Goal: Communication & Community: Ask a question

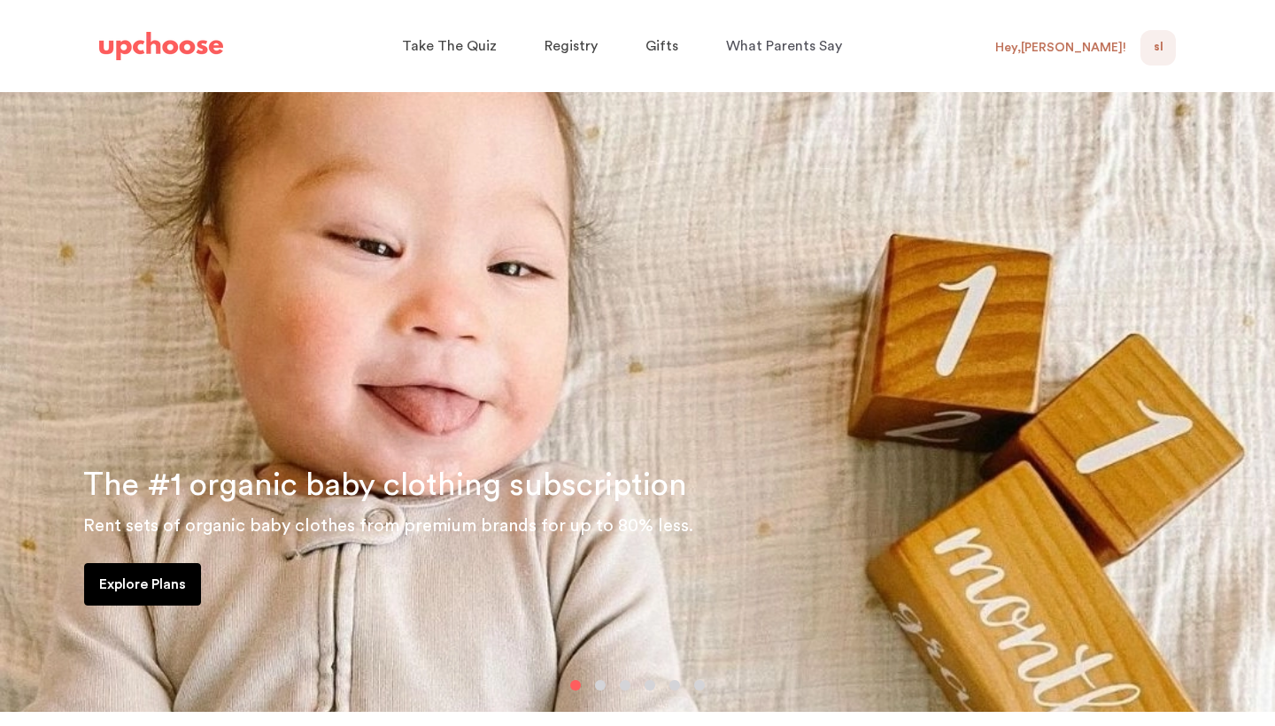
click at [1158, 46] on span "SL" at bounding box center [1158, 47] width 10 height 21
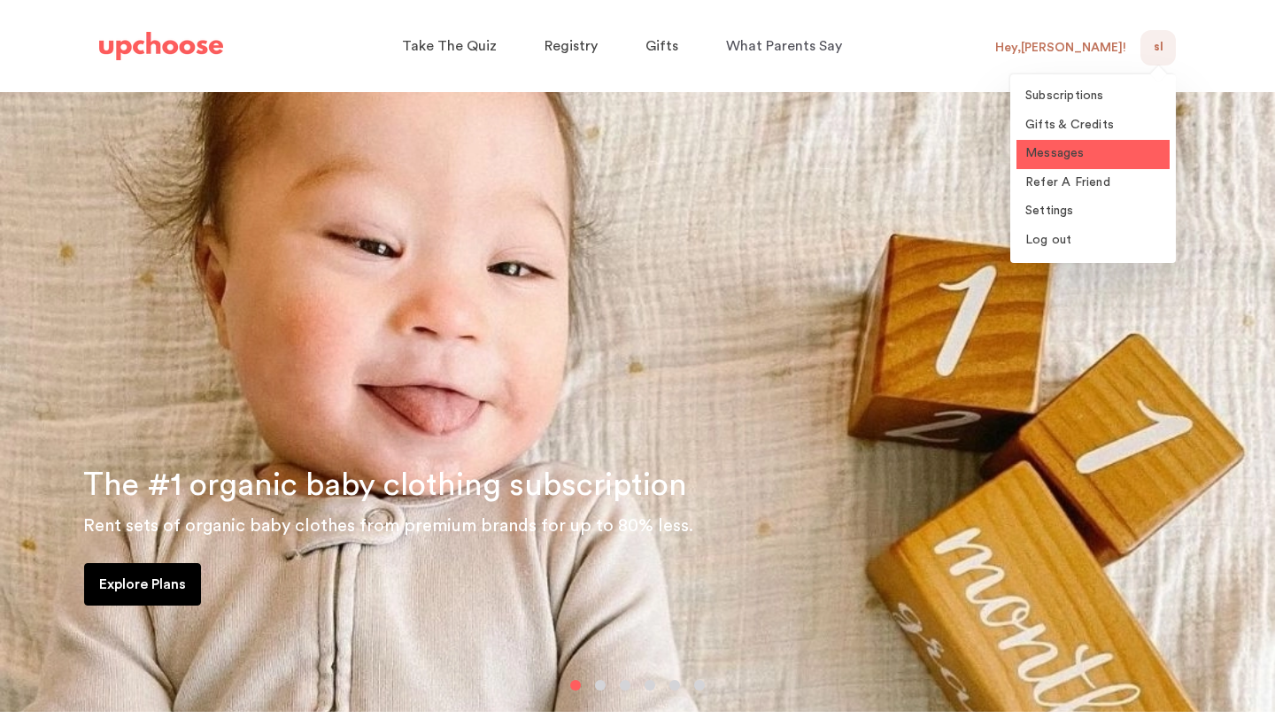
click at [1073, 150] on span "Messages" at bounding box center [1054, 153] width 59 height 12
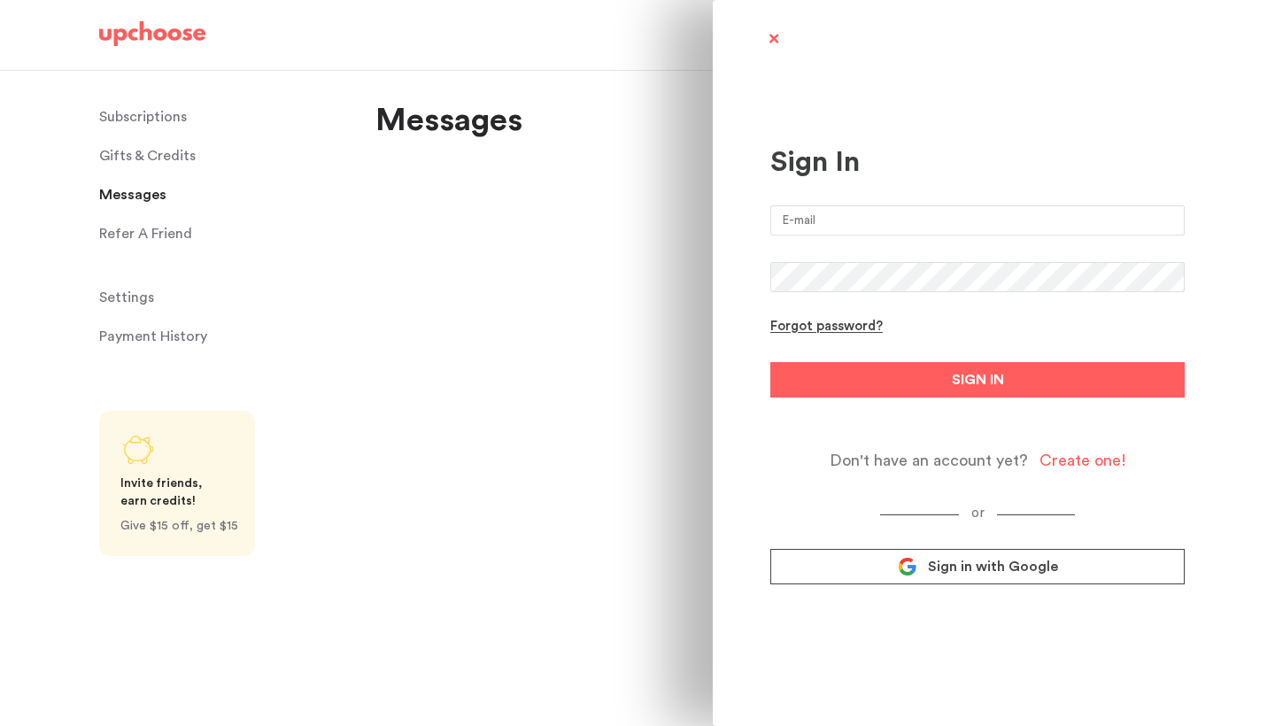
type input "sylvialemon@gmail.com"
click at [977, 380] on button "SIGN IN" at bounding box center [977, 379] width 414 height 35
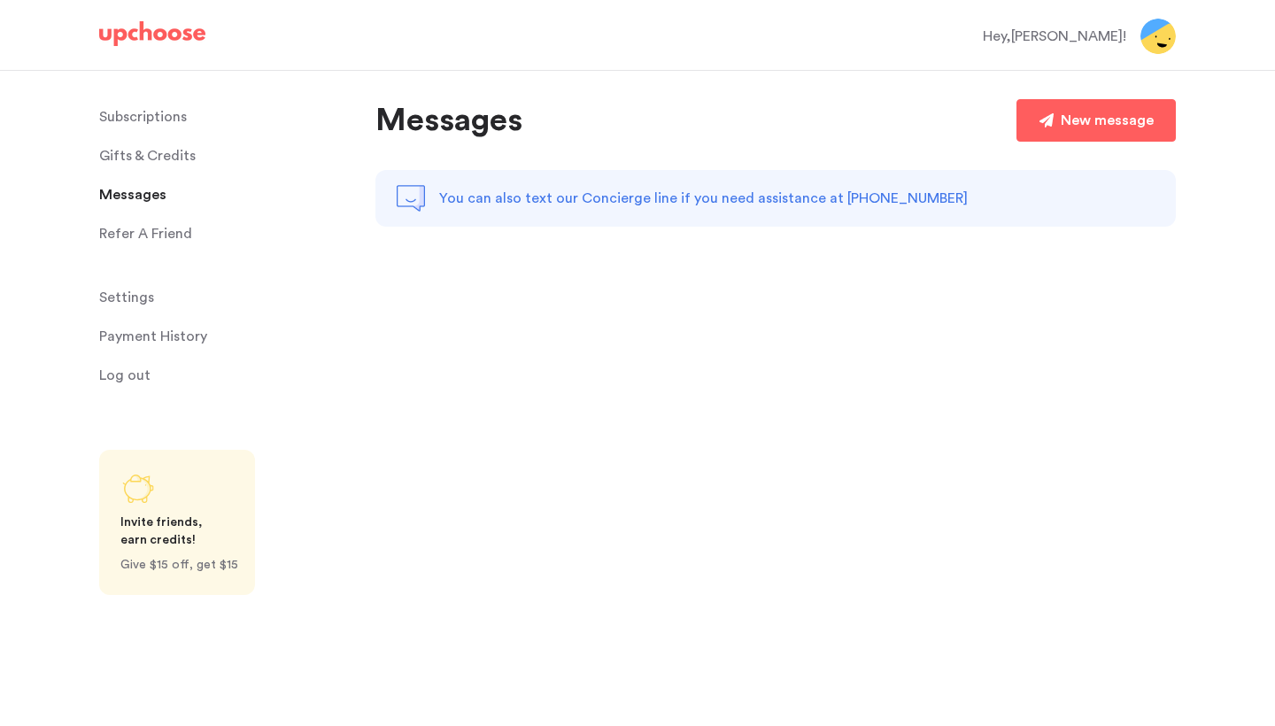
click at [1130, 118] on div "New message" at bounding box center [1106, 120] width 93 height 21
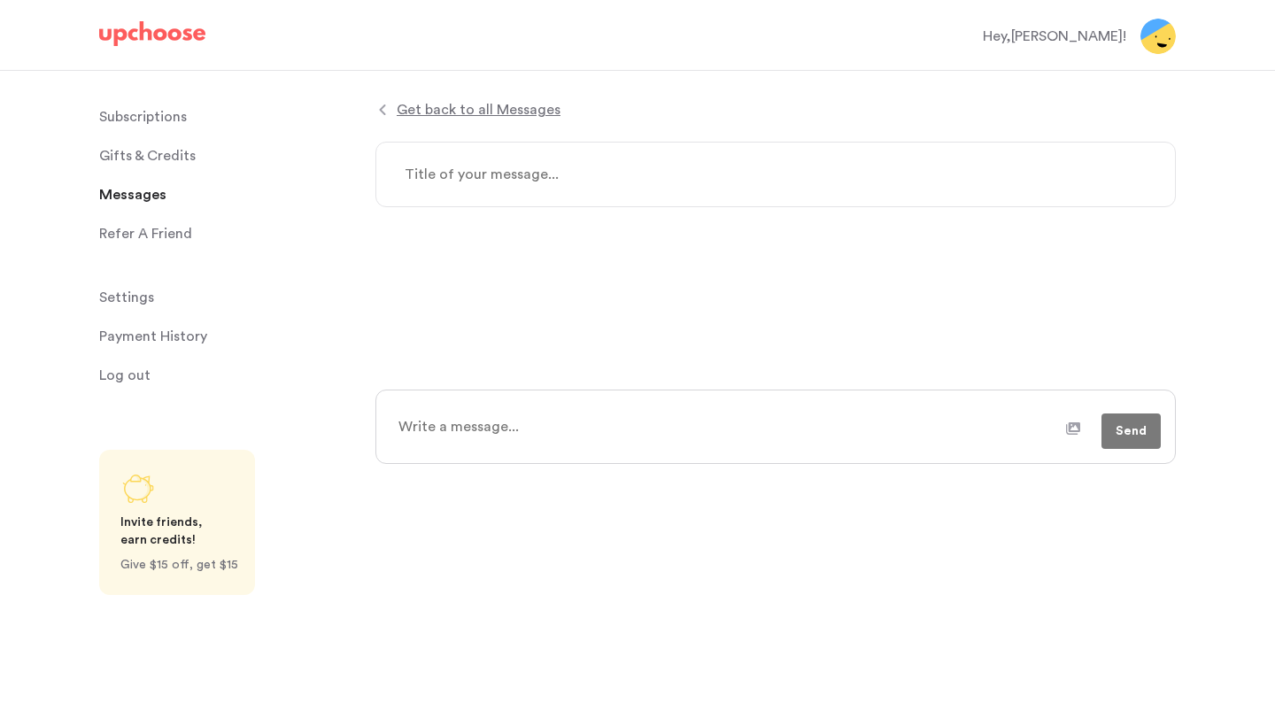
click at [818, 174] on textarea at bounding box center [775, 174] width 800 height 65
type textarea "x"
type textarea "N"
type textarea "x"
type textarea "Ne"
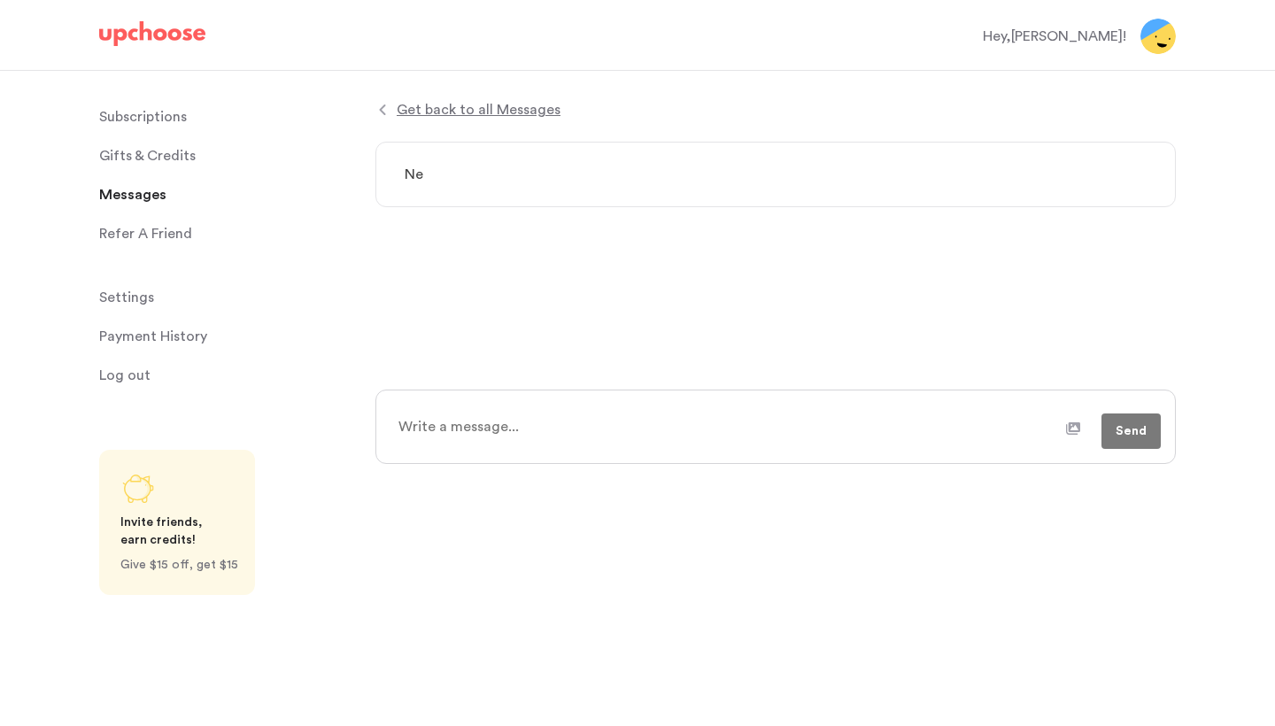
type textarea "x"
type textarea "Nex"
type textarea "x"
type textarea "Next"
type textarea "x"
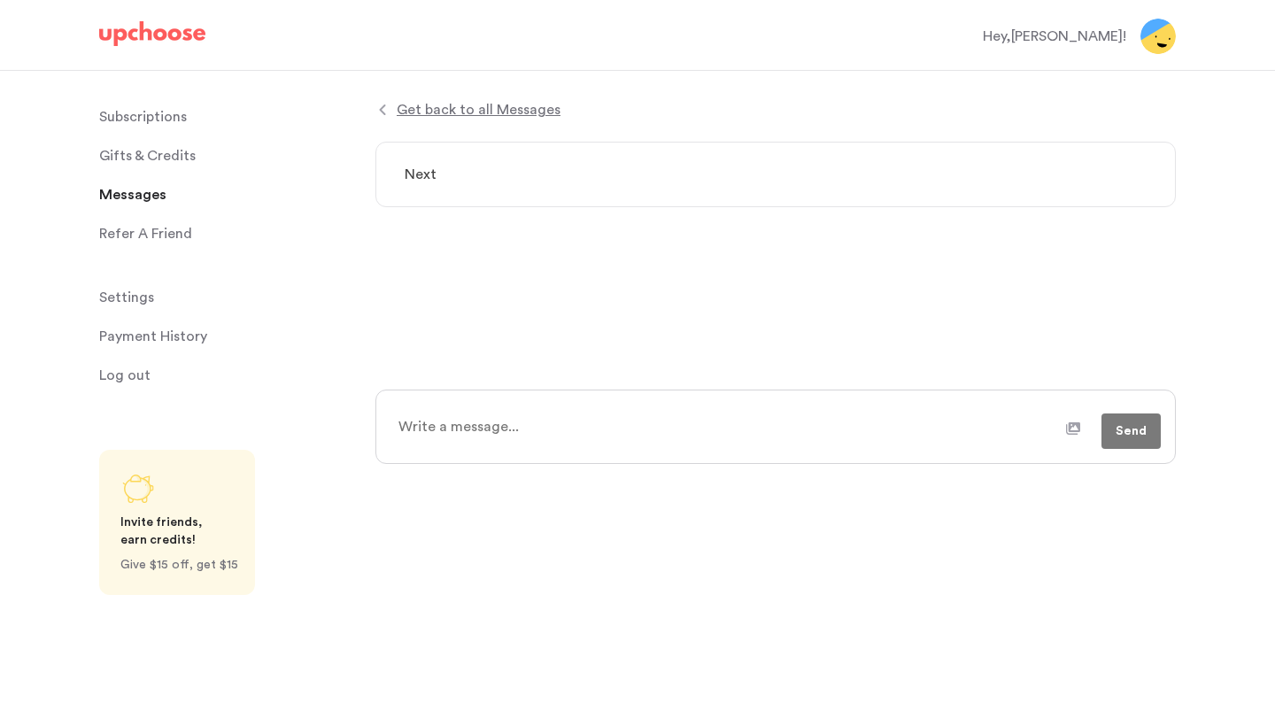
type textarea "Next"
type textarea "x"
type textarea "Next s"
type textarea "x"
type textarea "Next st"
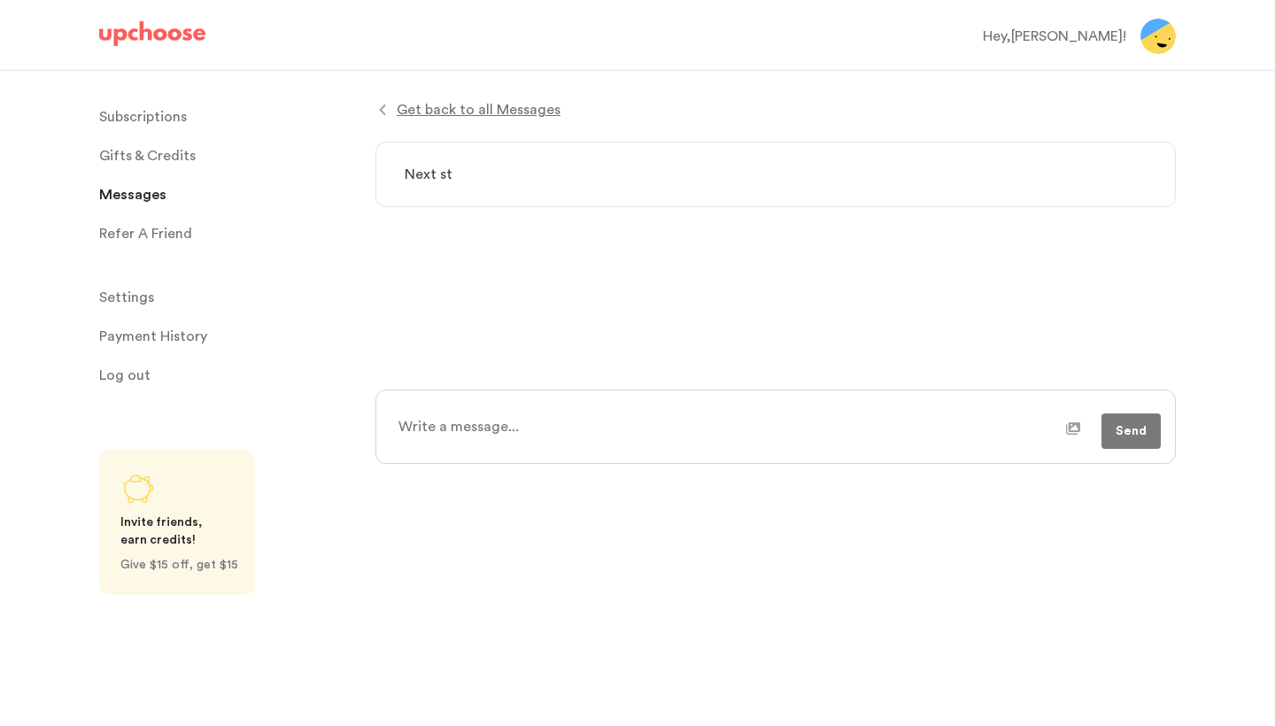
type textarea "x"
type textarea "Next ste"
type textarea "x"
type textarea "Next step"
type textarea "x"
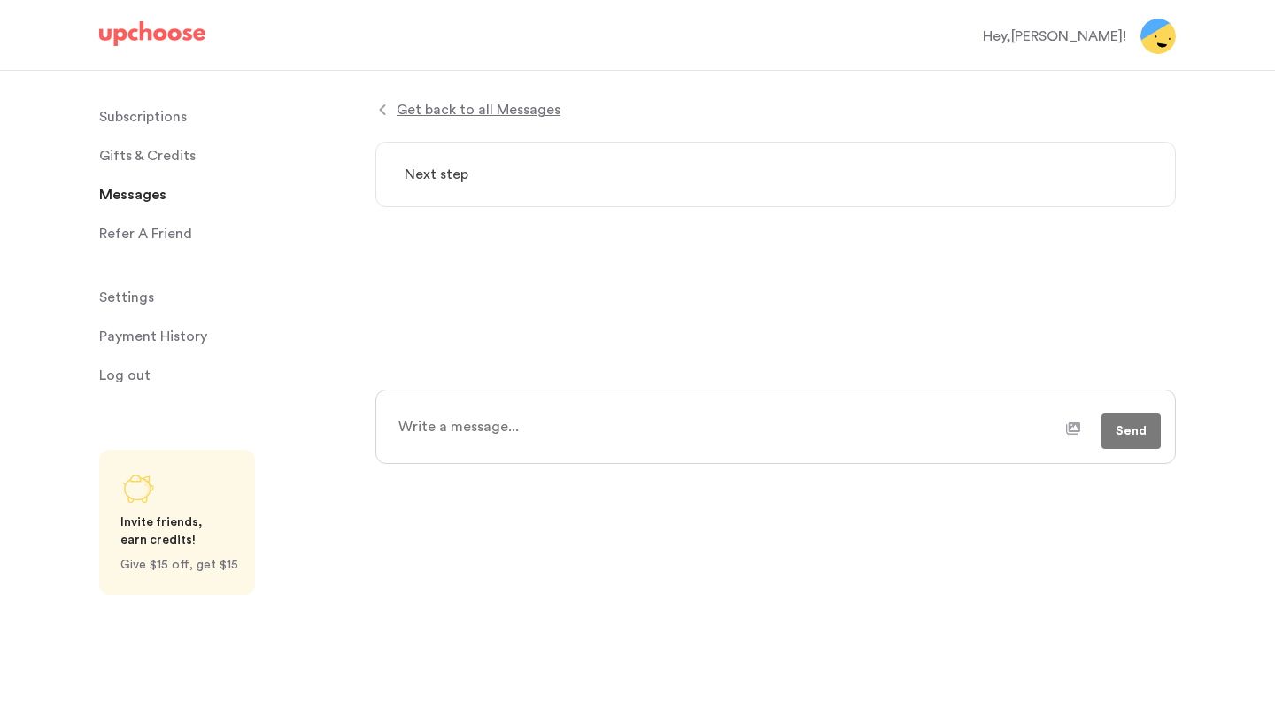
type textarea "Next step"
type textarea "x"
type textarea "Next step"
type textarea "x"
type textarea "Next ste"
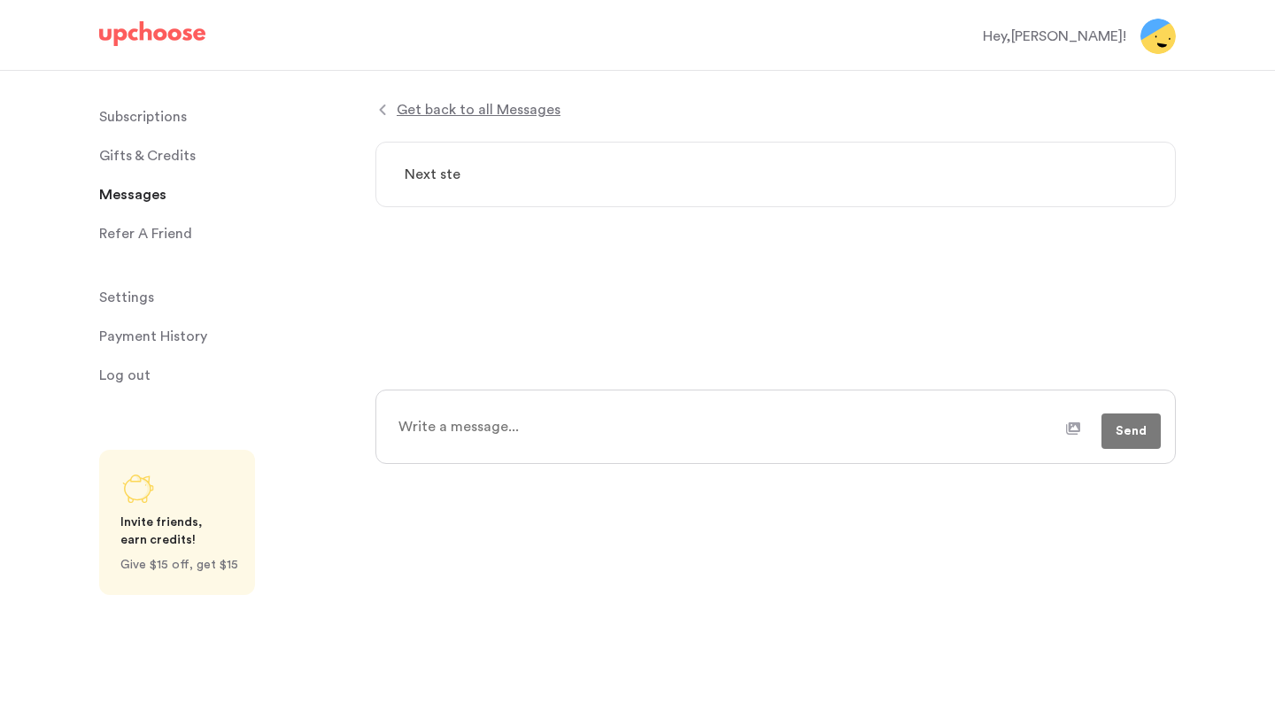
type textarea "x"
type textarea "Next st"
type textarea "x"
type textarea "Next s"
type textarea "x"
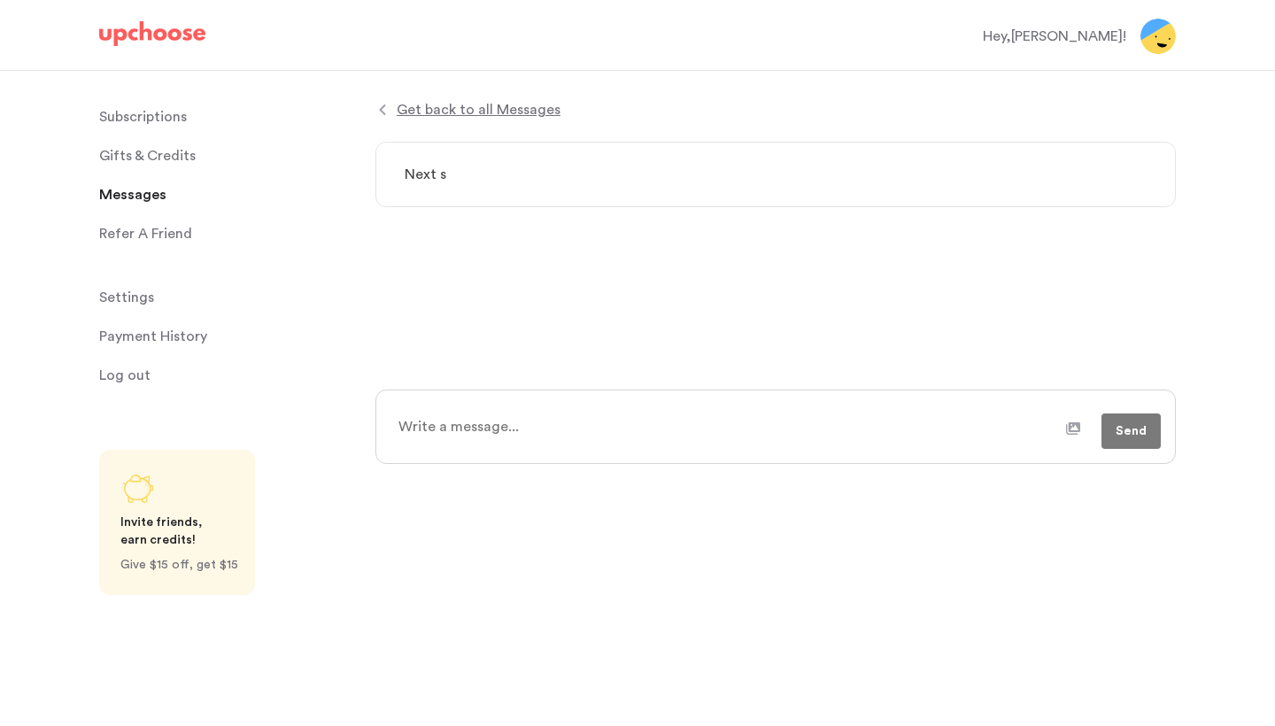
type textarea "Next"
type textarea "x"
type textarea "Next s"
type textarea "x"
type textarea "Next se"
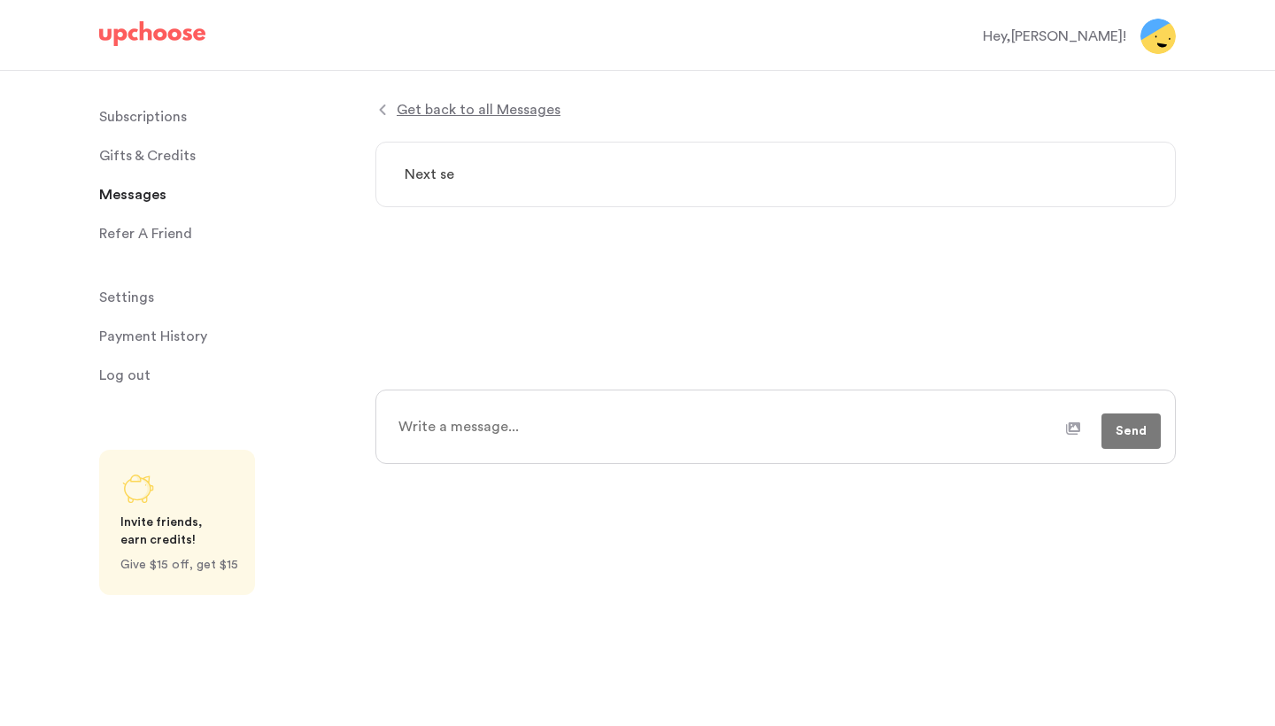
type textarea "x"
type textarea "Next set"
type textarea "x"
type textarea "Next set"
type textarea "x"
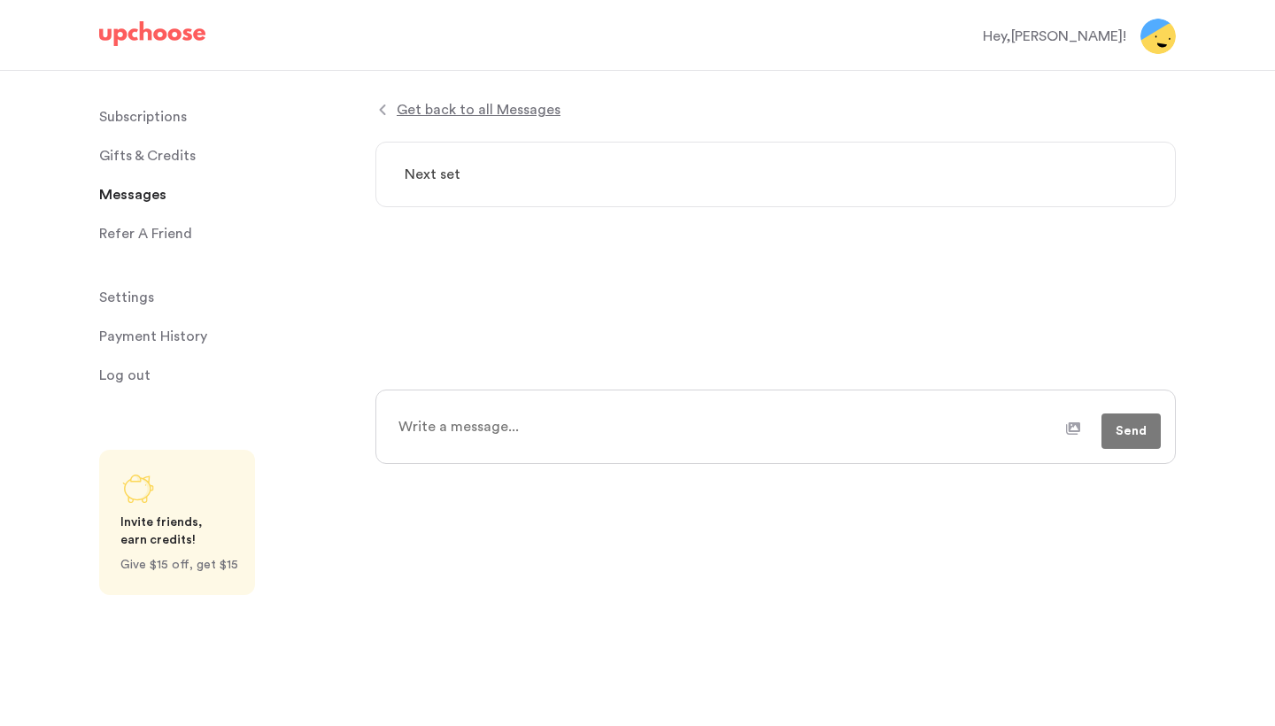
type textarea "Next set r"
type textarea "x"
type textarea "Next set re"
type textarea "x"
type textarea "Next set req"
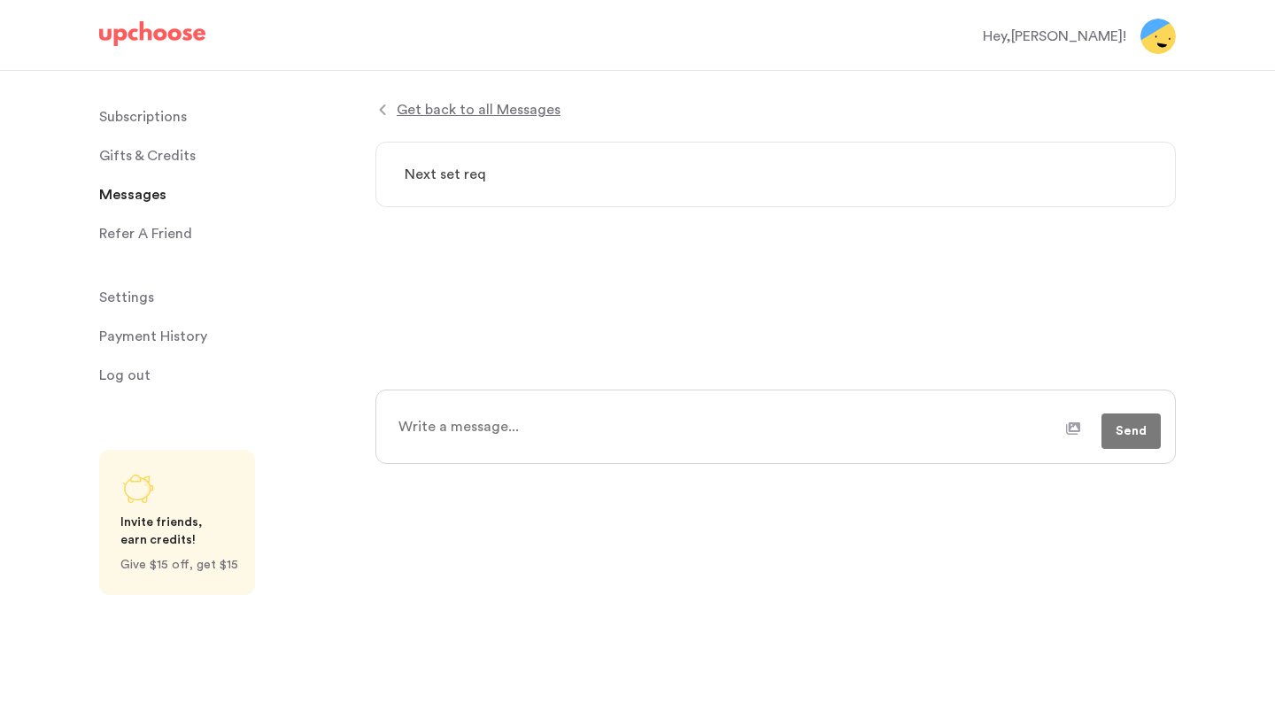
type textarea "x"
type textarea "Next set requ"
type textarea "x"
type textarea "Next set reque"
type textarea "x"
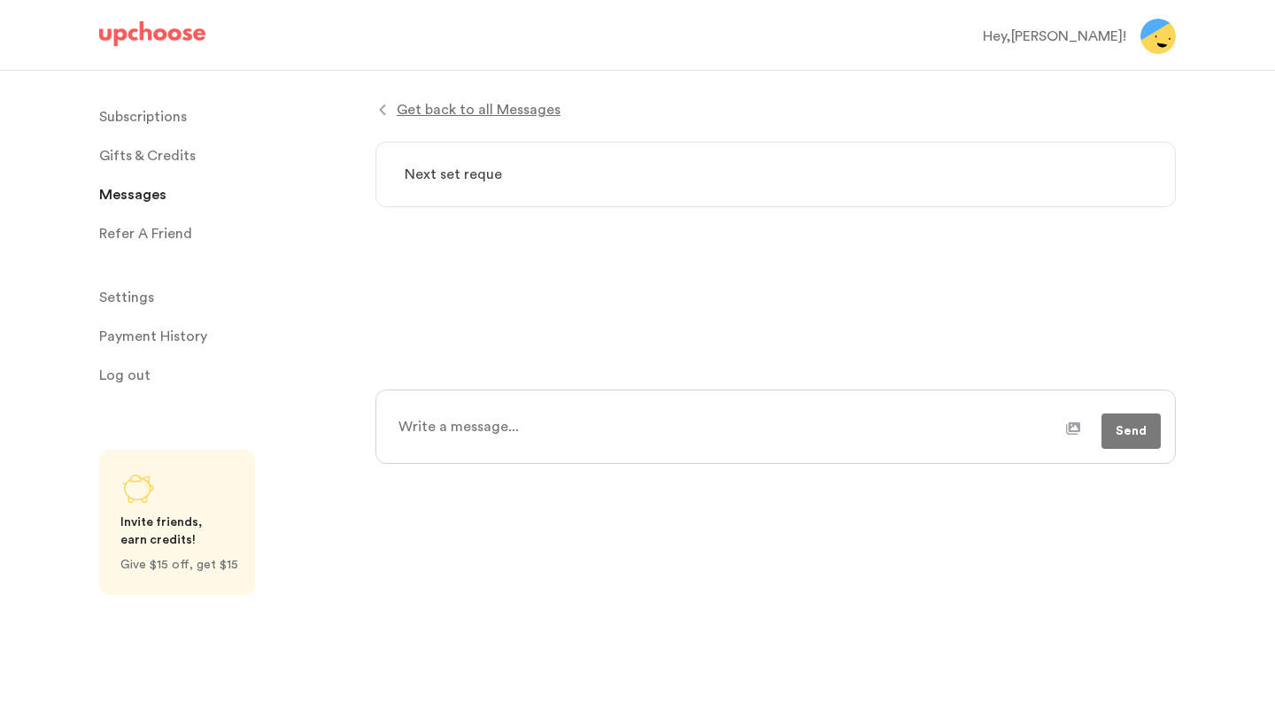
type textarea "Next set reques"
type textarea "x"
type textarea "Next set request"
type textarea "x"
type textarea "Next set request"
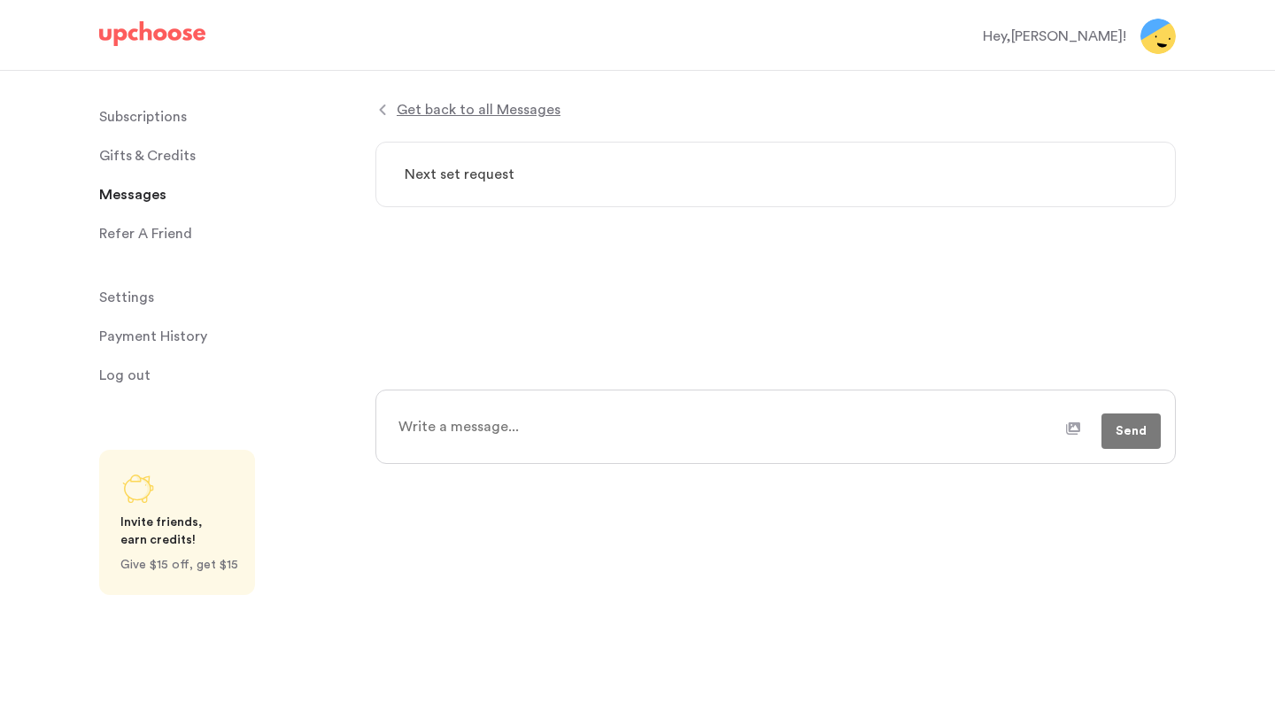
type textarea "x"
type textarea "Next set request"
click at [639, 407] on textarea at bounding box center [726, 427] width 679 height 44
type textarea "x"
type textarea "H"
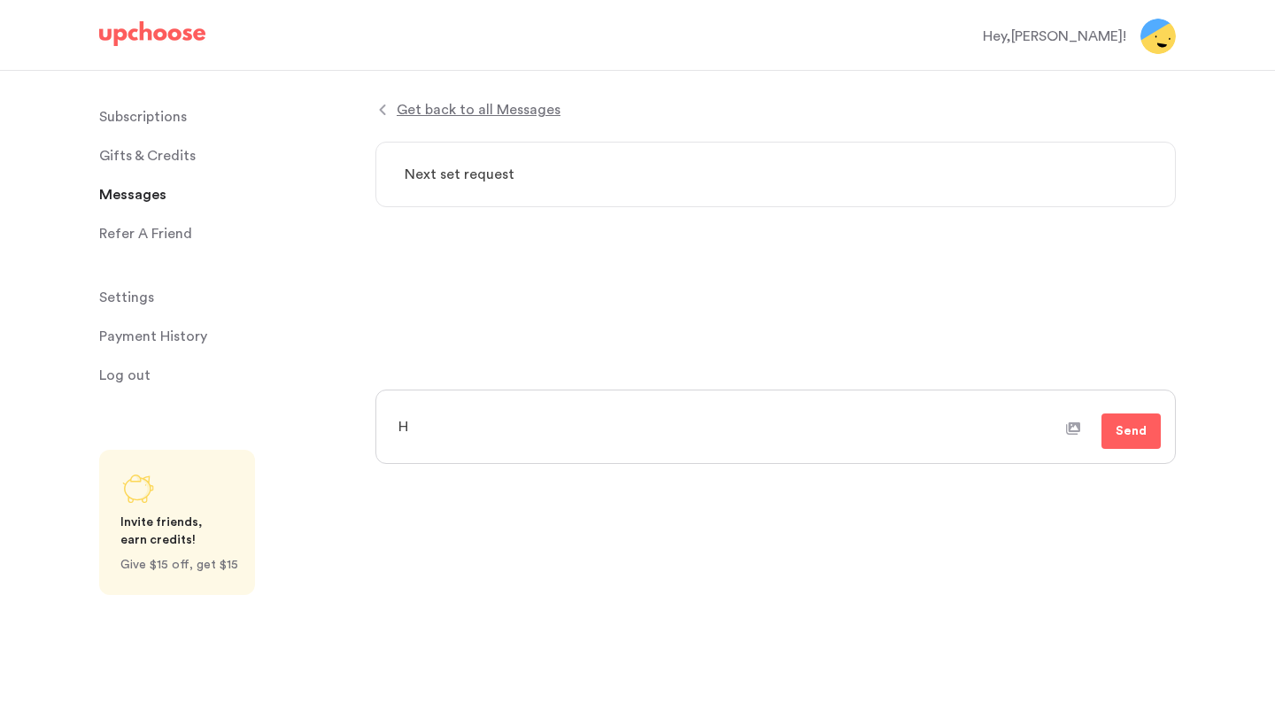
type textarea "x"
type textarea "Hi"
type textarea "x"
type textarea "Hi!"
type textarea "x"
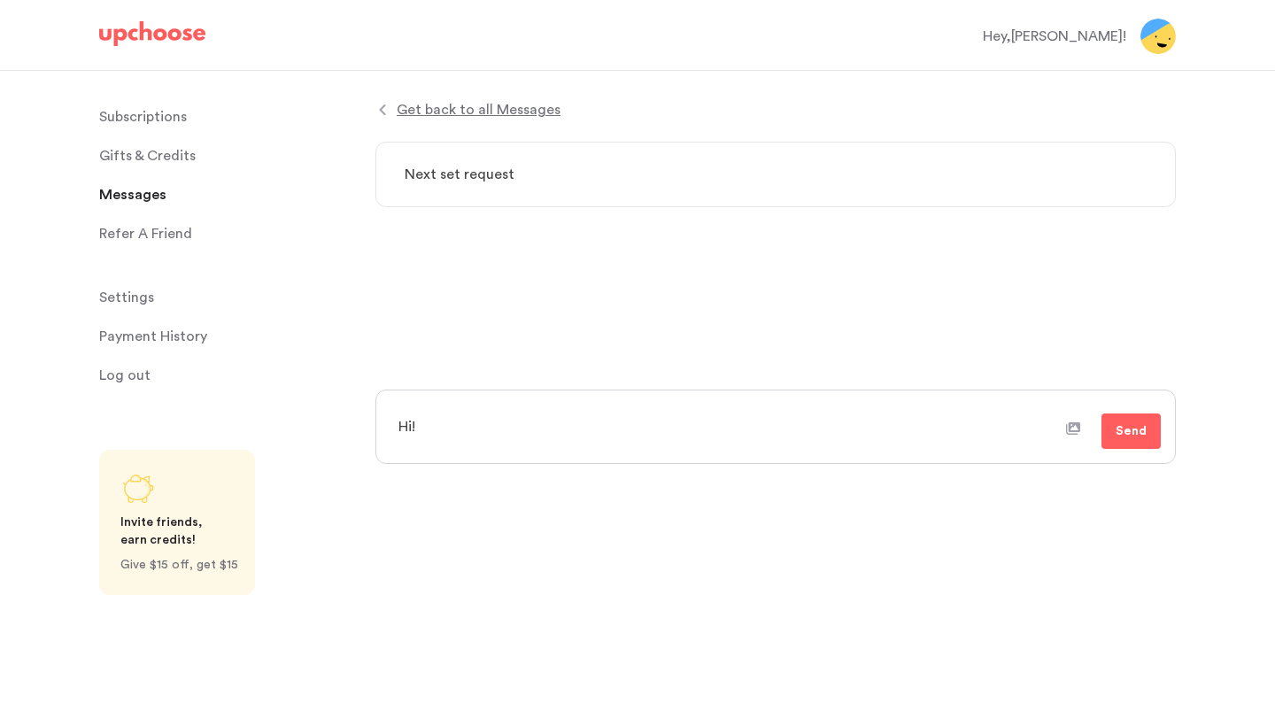
type textarea "Hi!"
type textarea "x"
type textarea "Hi! I"
type textarea "x"
type textarea "Hi! Is"
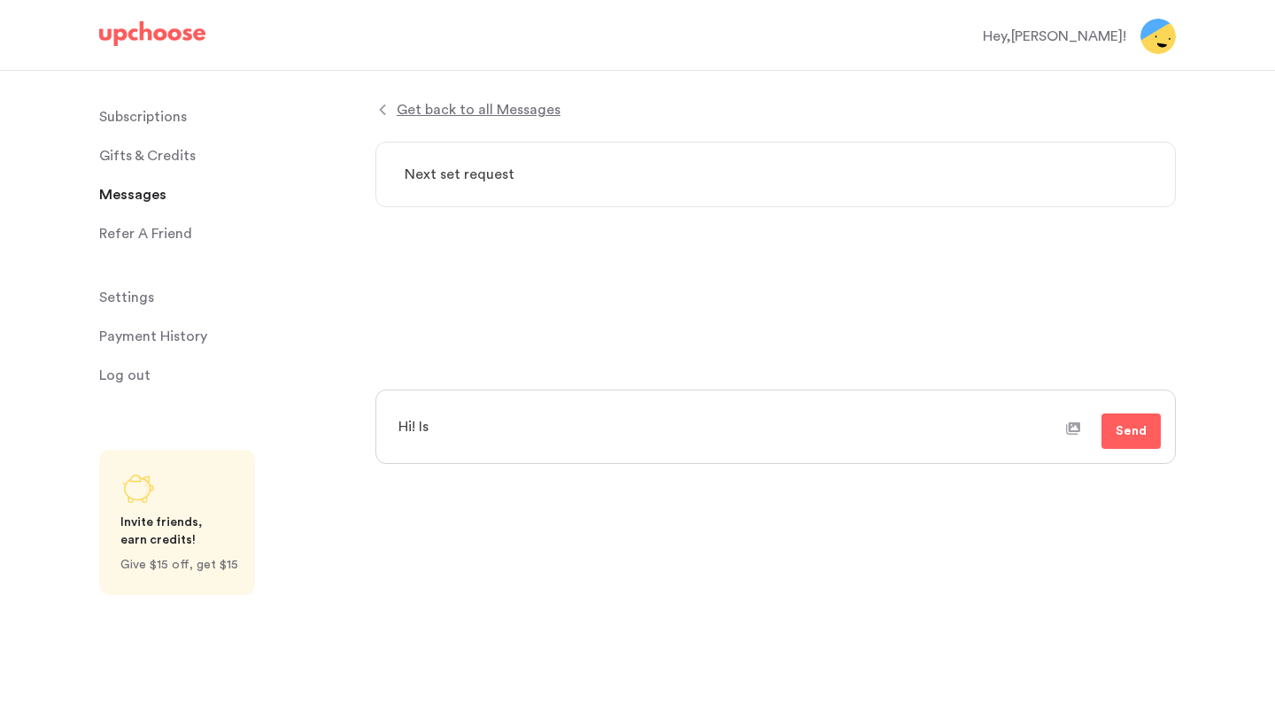
type textarea "x"
type textarea "Hi! Is"
type textarea "x"
type textarea "Hi! Is i"
type textarea "x"
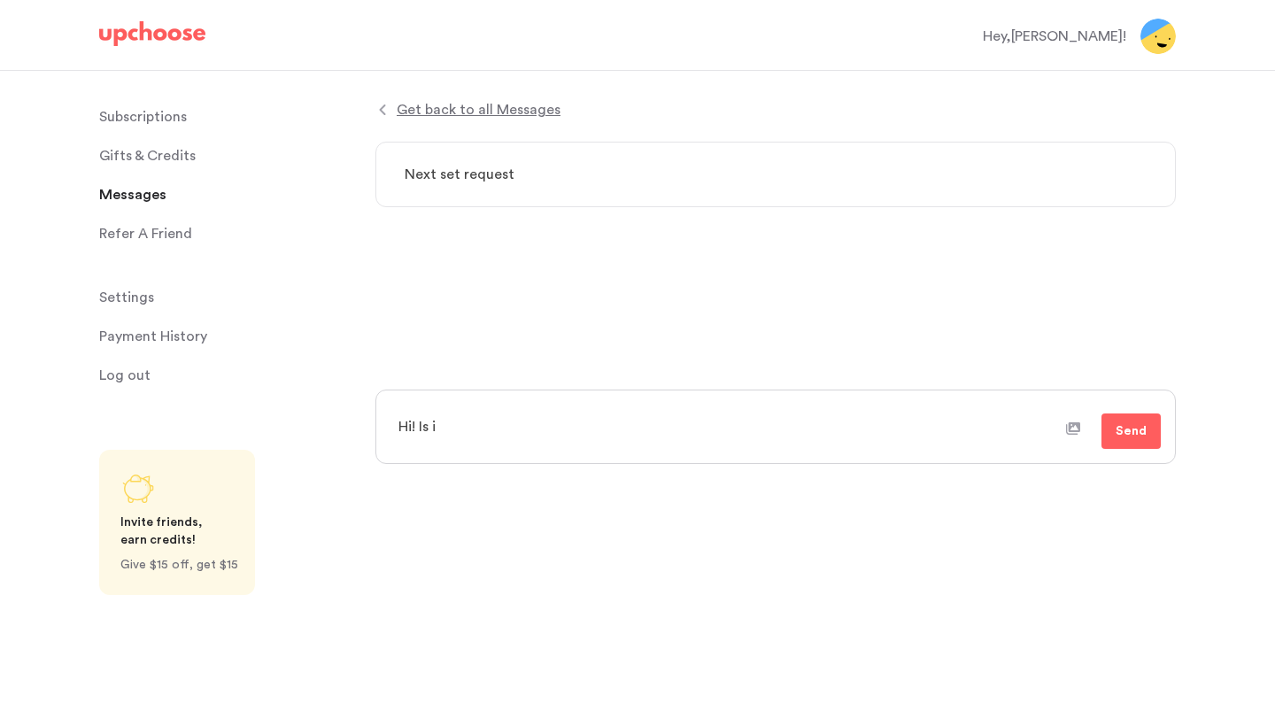
type textarea "Hi! Is it"
type textarea "x"
type textarea "Hi! Is it"
type textarea "x"
type textarea "Hi! Is it p"
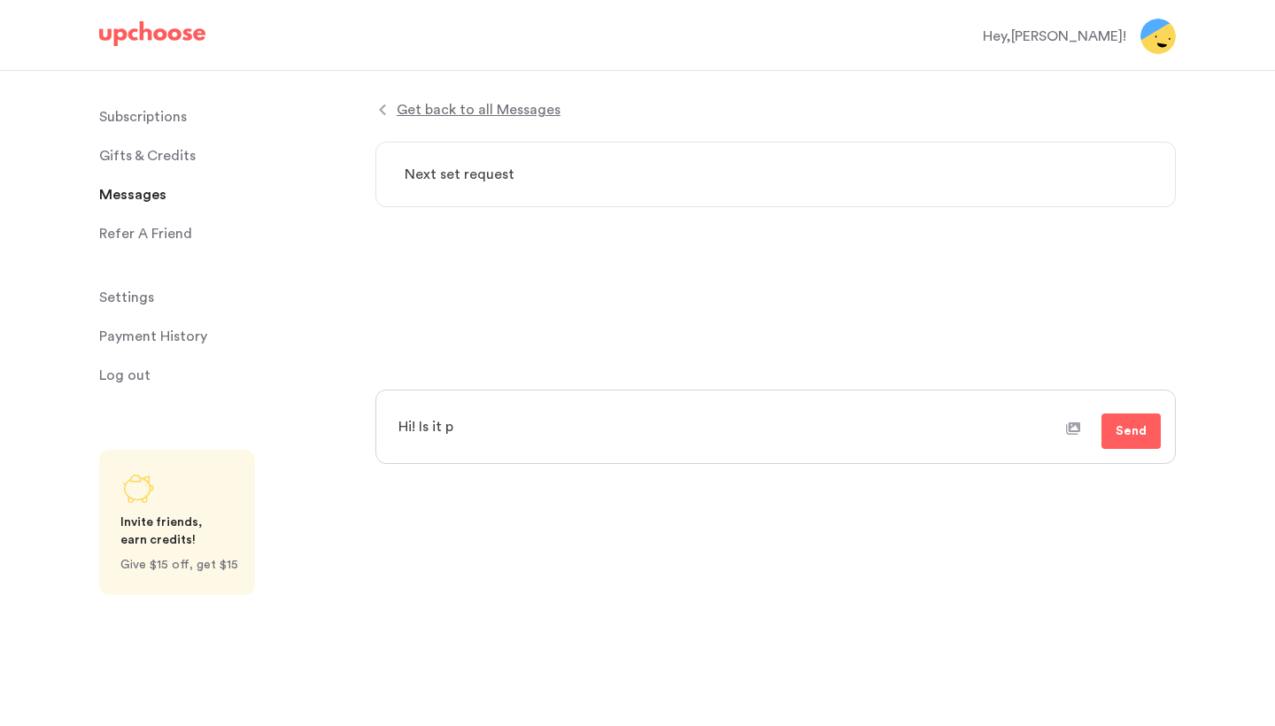
type textarea "x"
type textarea "Hi! Is it po"
type textarea "x"
type textarea "Hi! Is it pos"
type textarea "x"
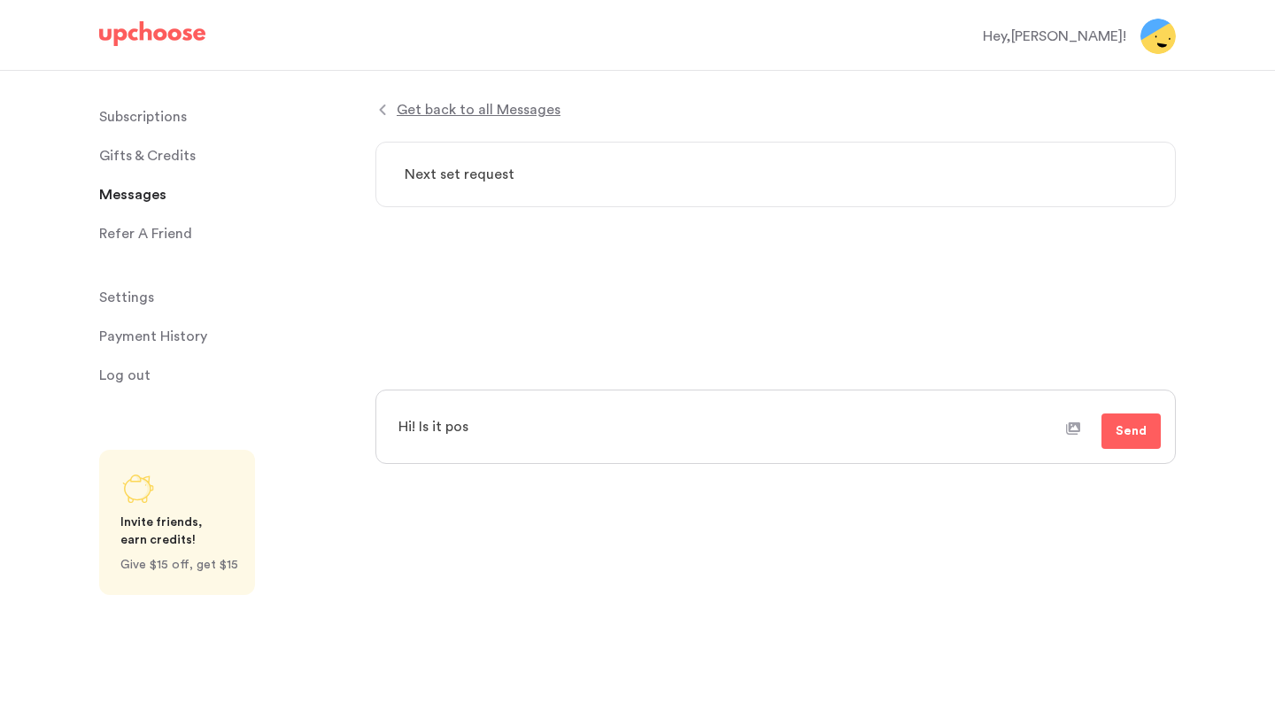
type textarea "Hi! Is it poss"
type textarea "x"
type textarea "Hi! Is it possi"
type textarea "x"
type textarea "Hi! Is it possib"
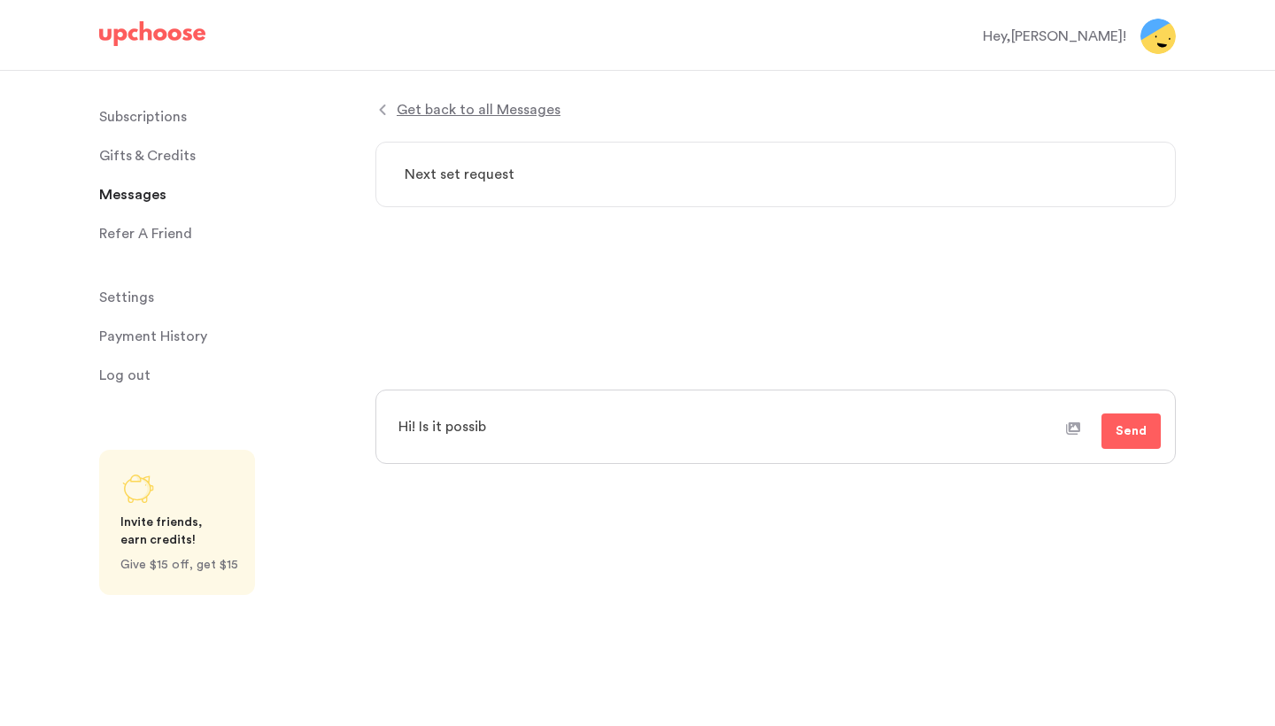
type textarea "x"
type textarea "Hi! Is it possibl"
type textarea "x"
type textarea "Hi! Is it possible"
type textarea "x"
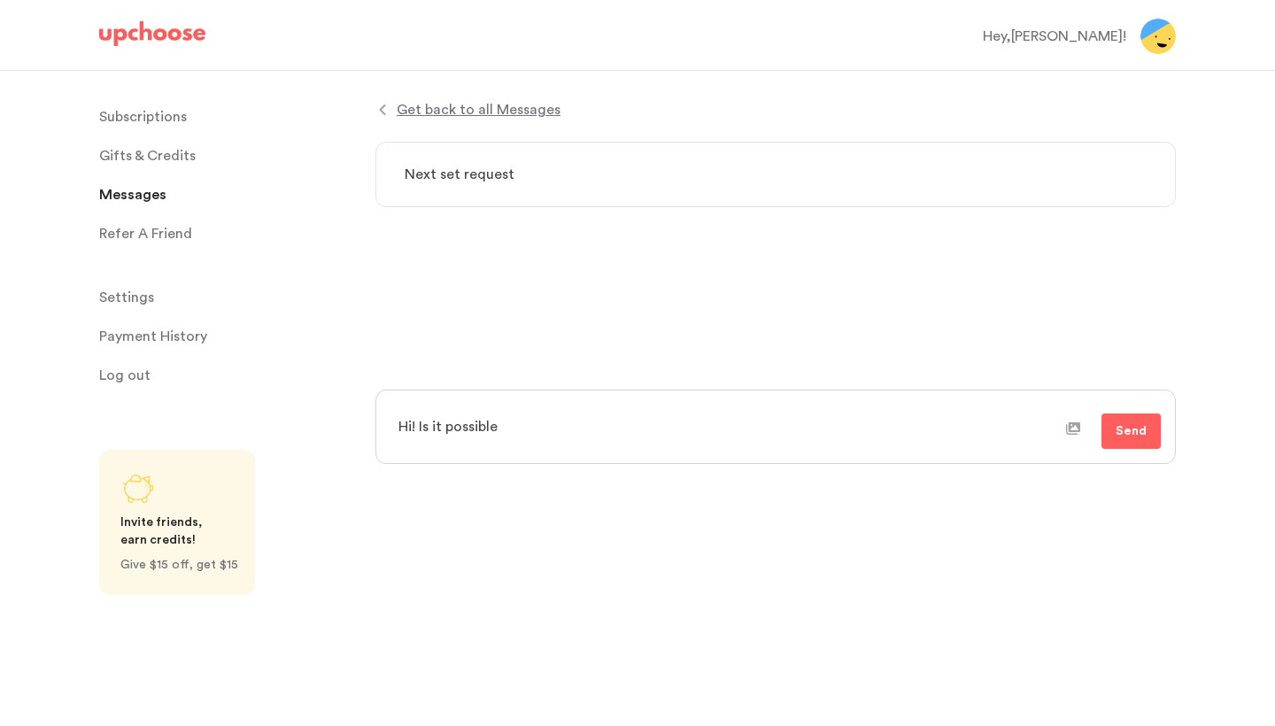
type textarea "Hi! Is it possible"
type textarea "x"
type textarea "Hi! Is it possible t"
type textarea "x"
type textarea "Hi! Is it possible to"
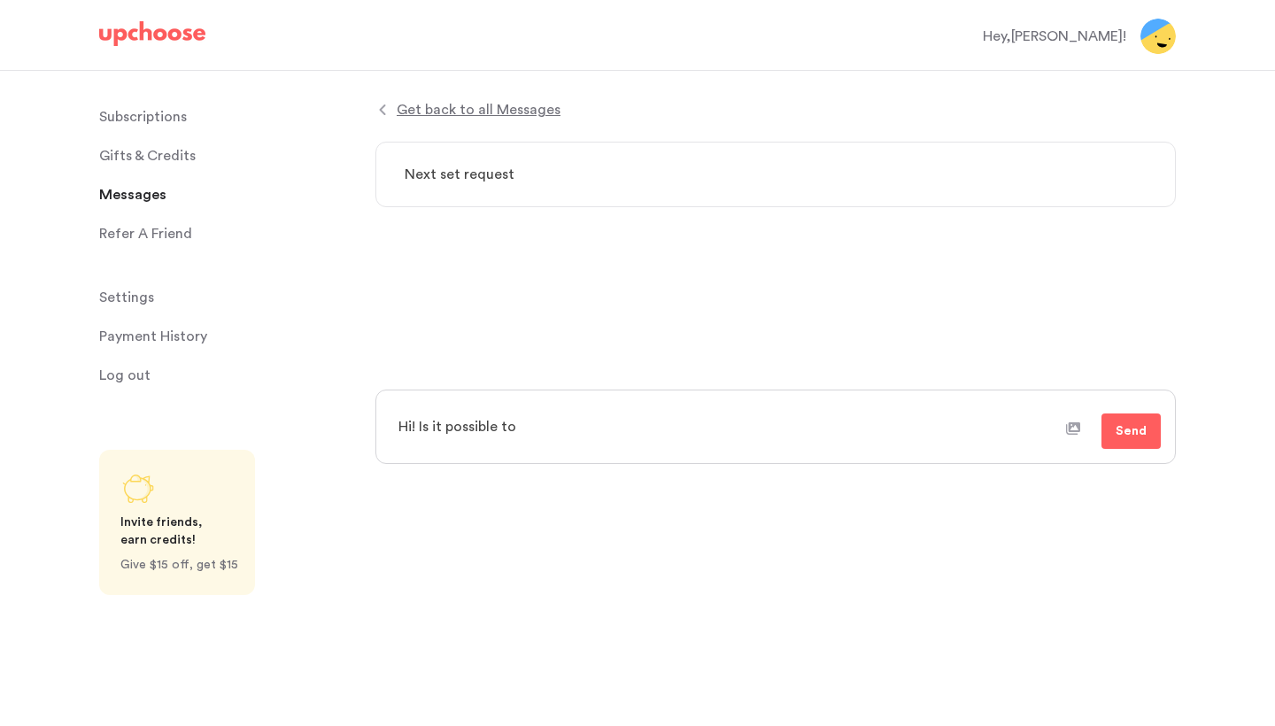
type textarea "x"
type textarea "Hi! Is it possible to"
type textarea "x"
type textarea "Hi! Is it possible to s"
type textarea "x"
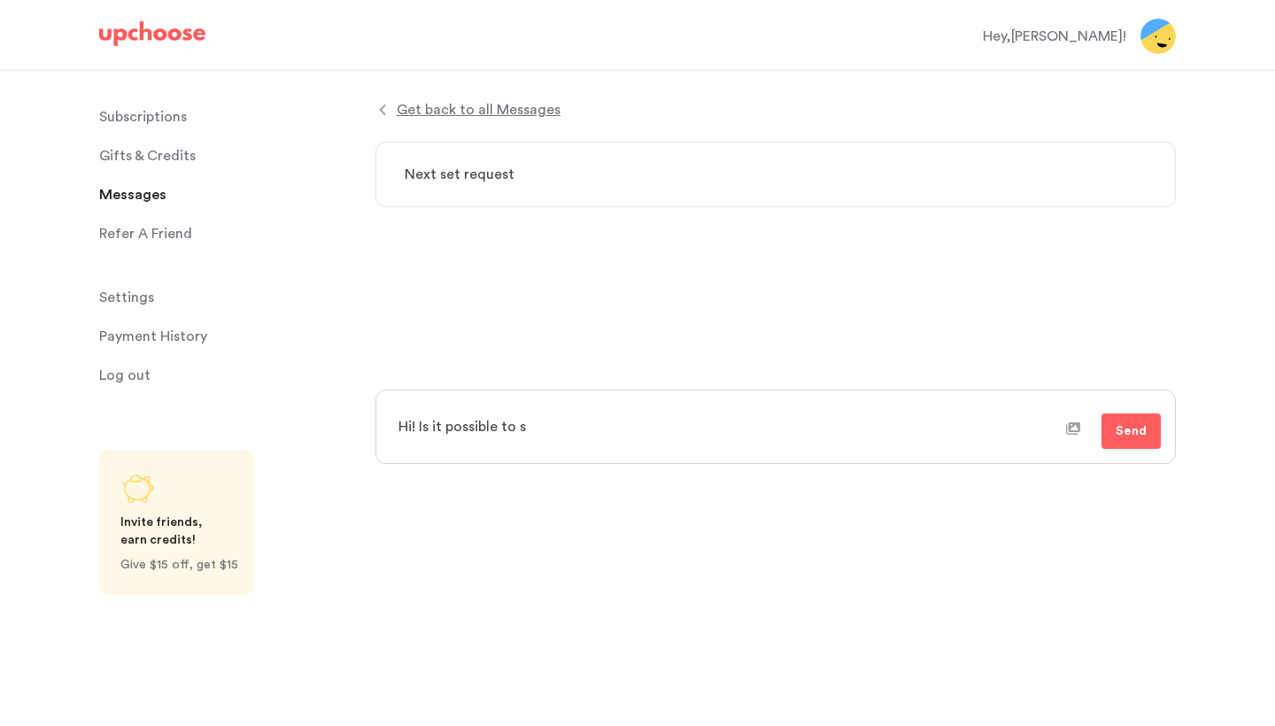
type textarea "Hi! Is it possible to se"
type textarea "x"
type textarea "Hi! Is it possible to sen"
type textarea "x"
type textarea "Hi! Is it possible to send"
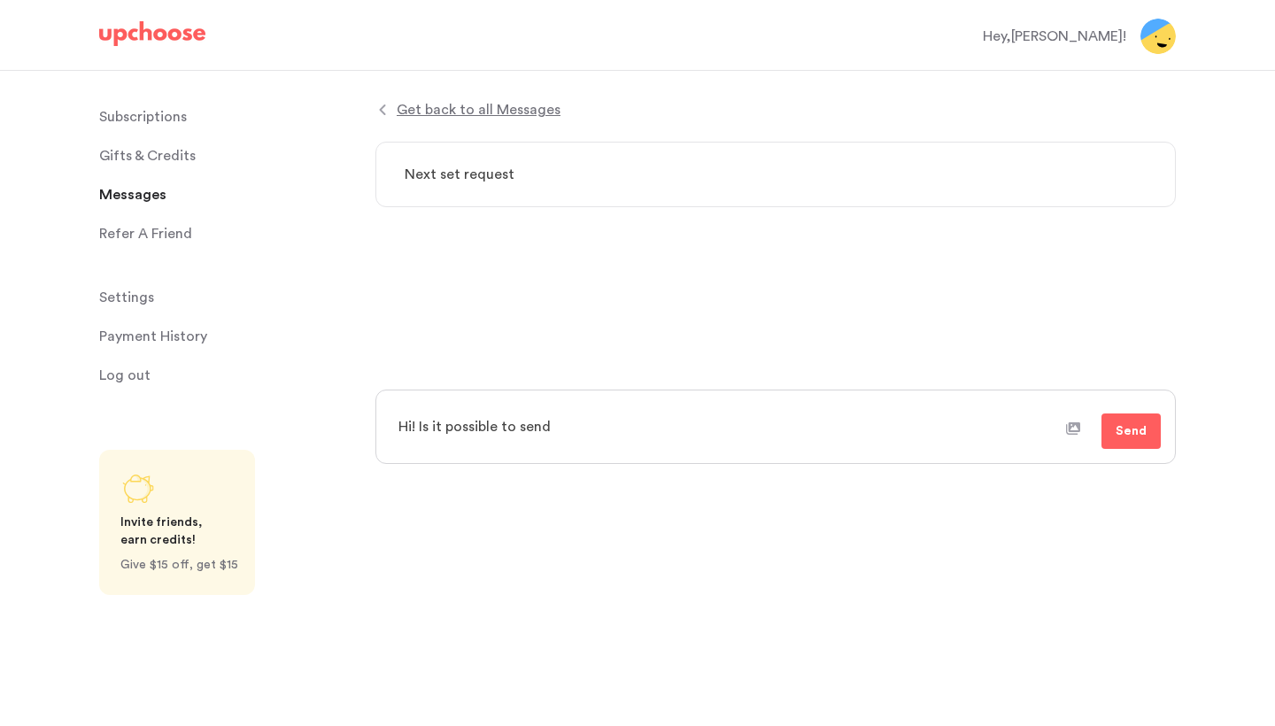
type textarea "x"
type textarea "Hi! Is it possible to send"
type textarea "x"
type textarea "Hi! Is it possible to send a"
type textarea "x"
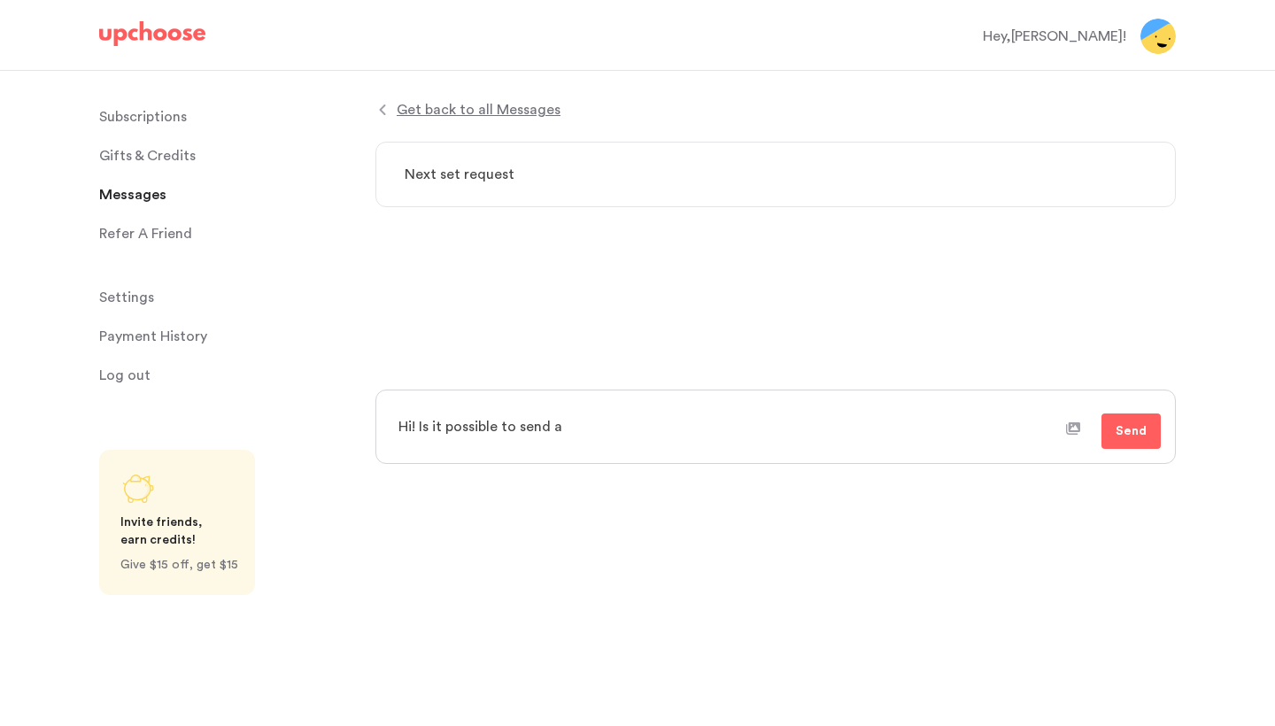
type textarea "Hi! Is it possible to send an"
type textarea "x"
type textarea "Hi! Is it possible to send ano"
type textarea "x"
type textarea "Hi! Is it possible to send anot"
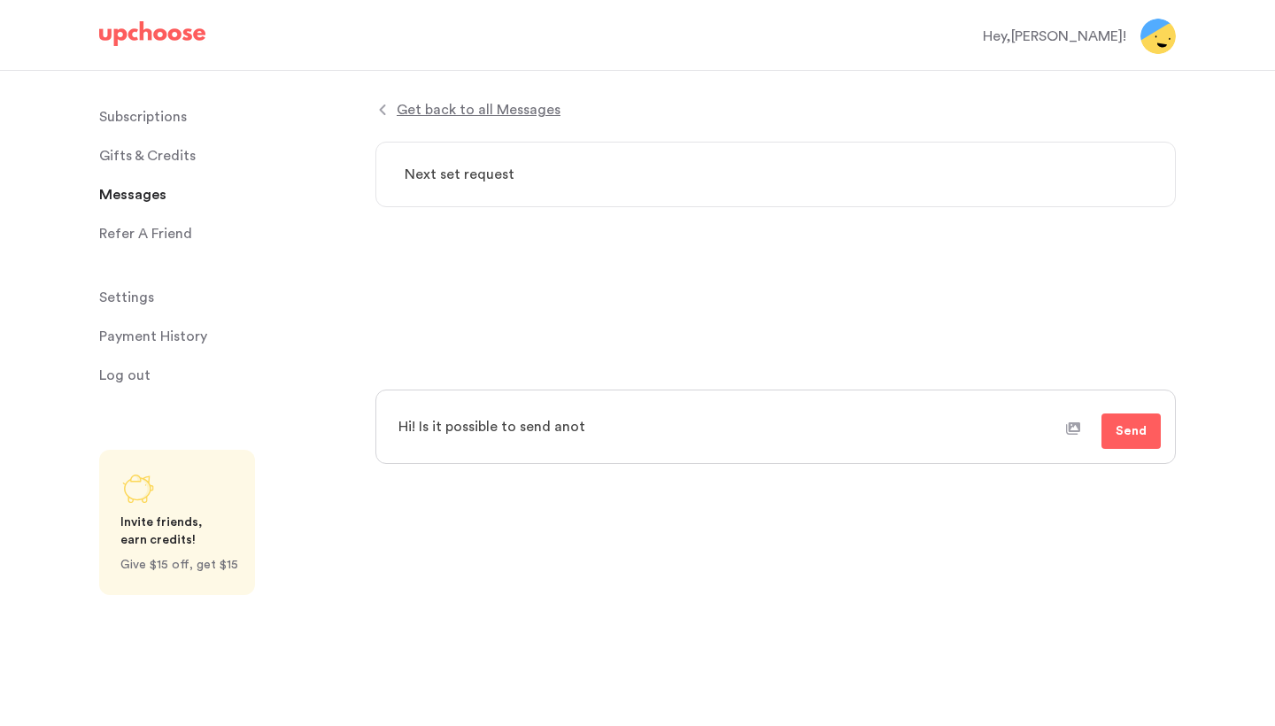
type textarea "x"
type textarea "Hi! Is it possible to send anoth"
type textarea "x"
type textarea "Hi! Is it possible to send anothe"
type textarea "x"
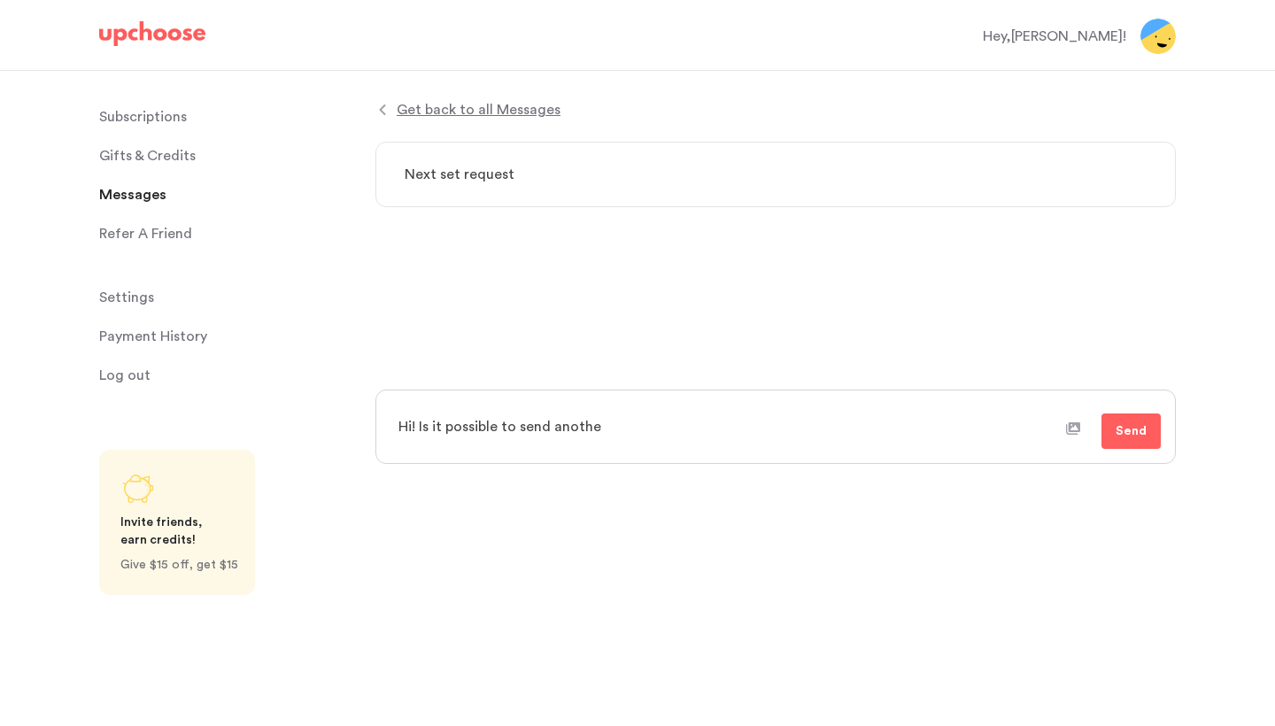
type textarea "Hi! Is it possible to send another"
type textarea "x"
type textarea "Hi! Is it possible to send another"
type textarea "x"
type textarea "Hi! Is it possible to send another a"
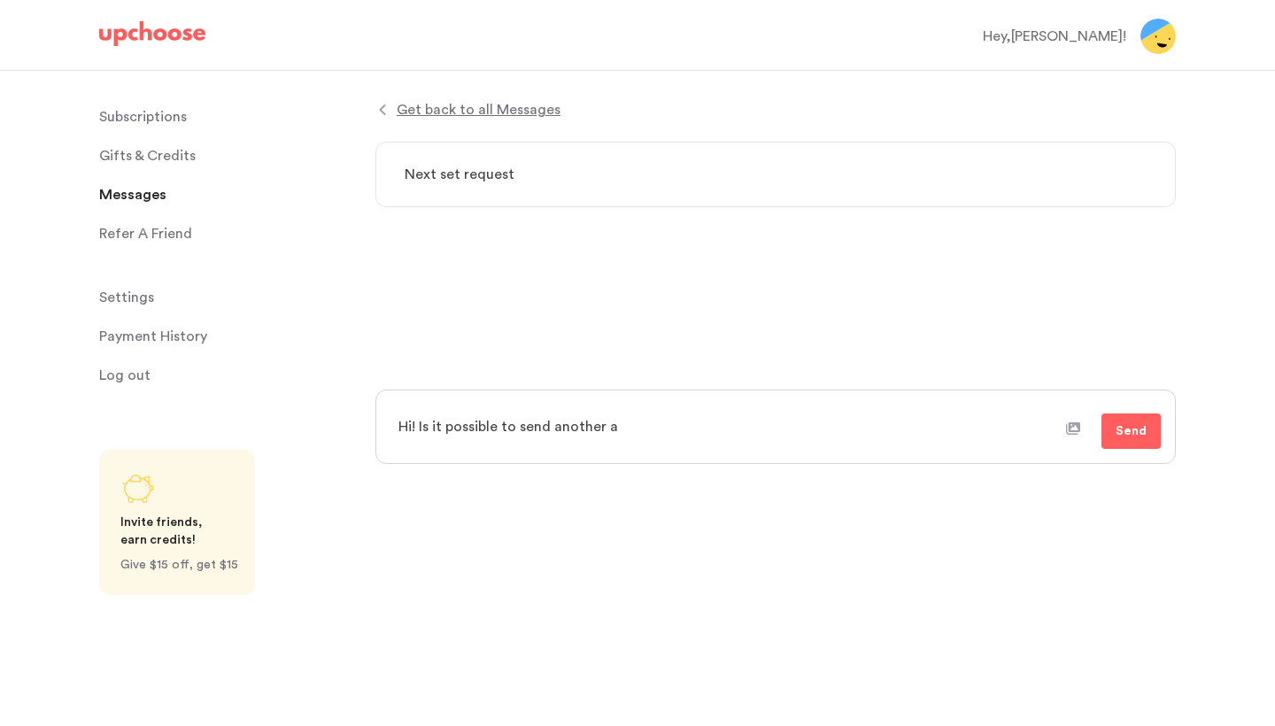
type textarea "x"
type textarea "Hi! Is it possible to send another ar"
type textarea "x"
type textarea "Hi! Is it possible to send another aro"
type textarea "x"
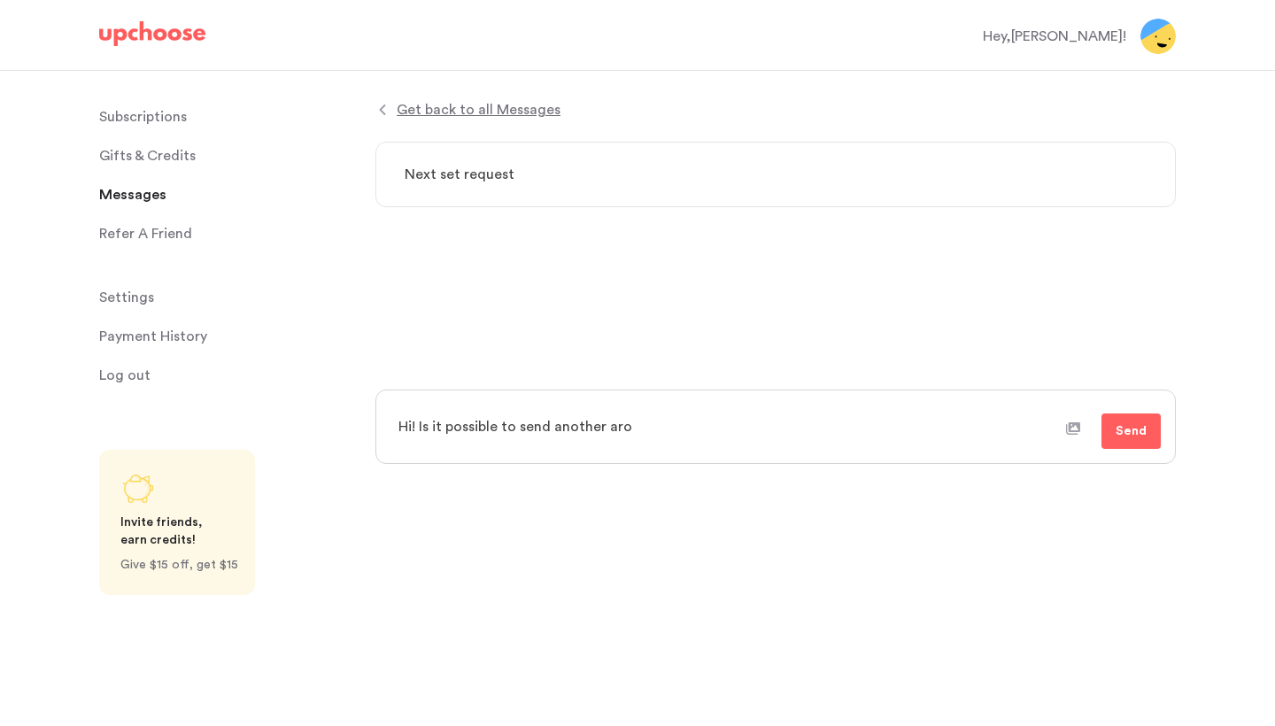
type textarea "Hi! Is it possible to send another arou"
type textarea "x"
type textarea "Hi! Is it possible to send another aroun"
type textarea "x"
type textarea "Hi! Is it possible to send another around"
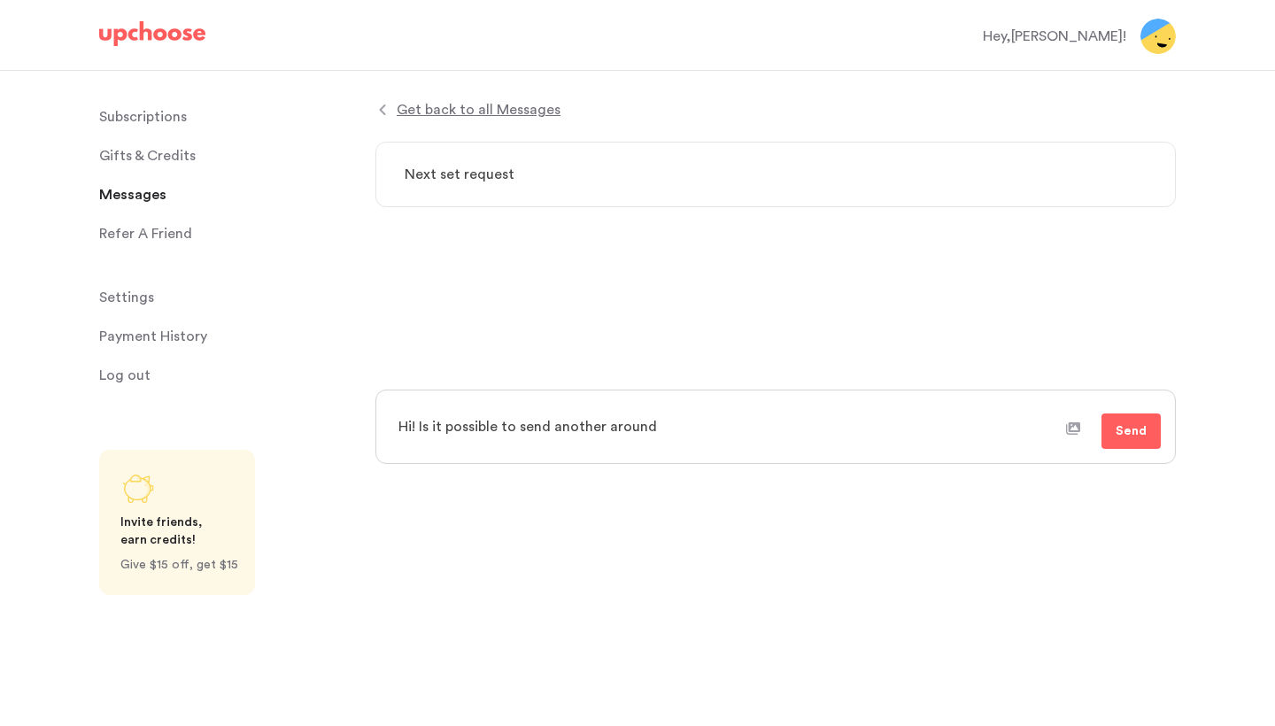
type textarea "x"
type textarea "Hi! Is it possible to send another around"
type textarea "x"
type textarea "Hi! Is it possible to send another around o"
type textarea "x"
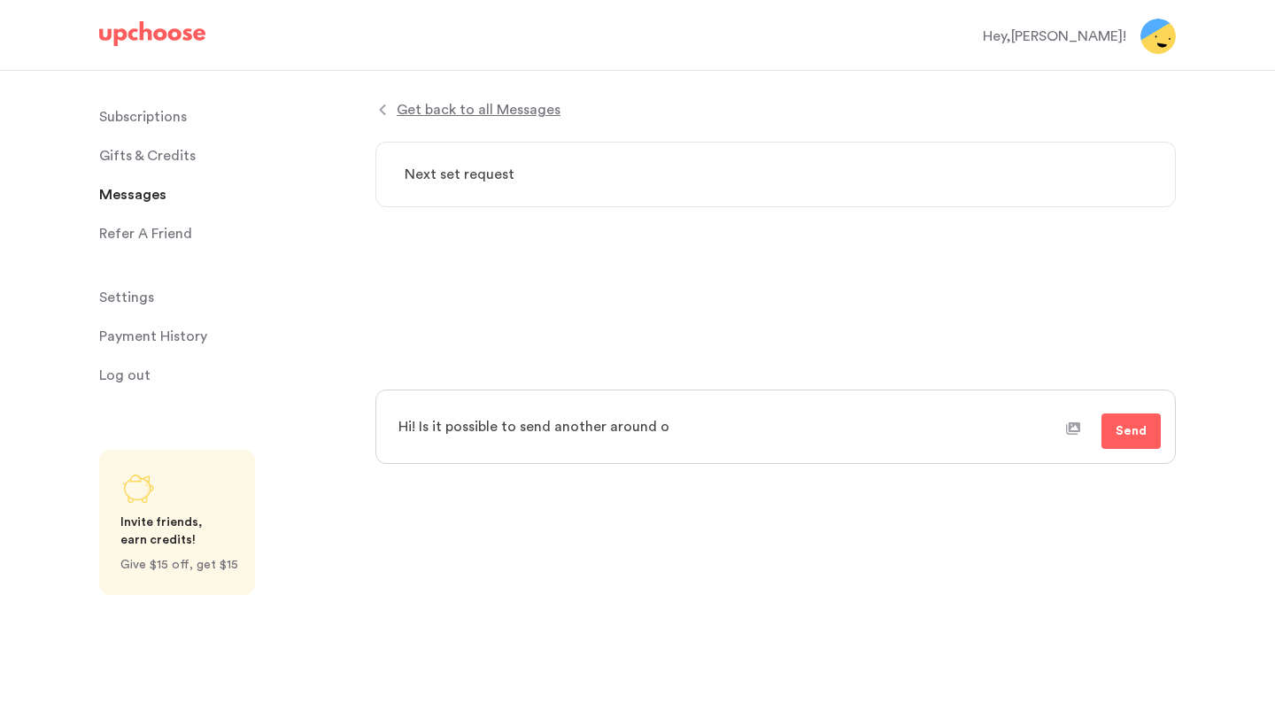
type textarea "Hi! Is it possible to send another around of"
type textarea "x"
type textarea "Hi! Is it possible to send another around of"
type textarea "x"
type textarea "Hi! Is it possible to send another around of 2"
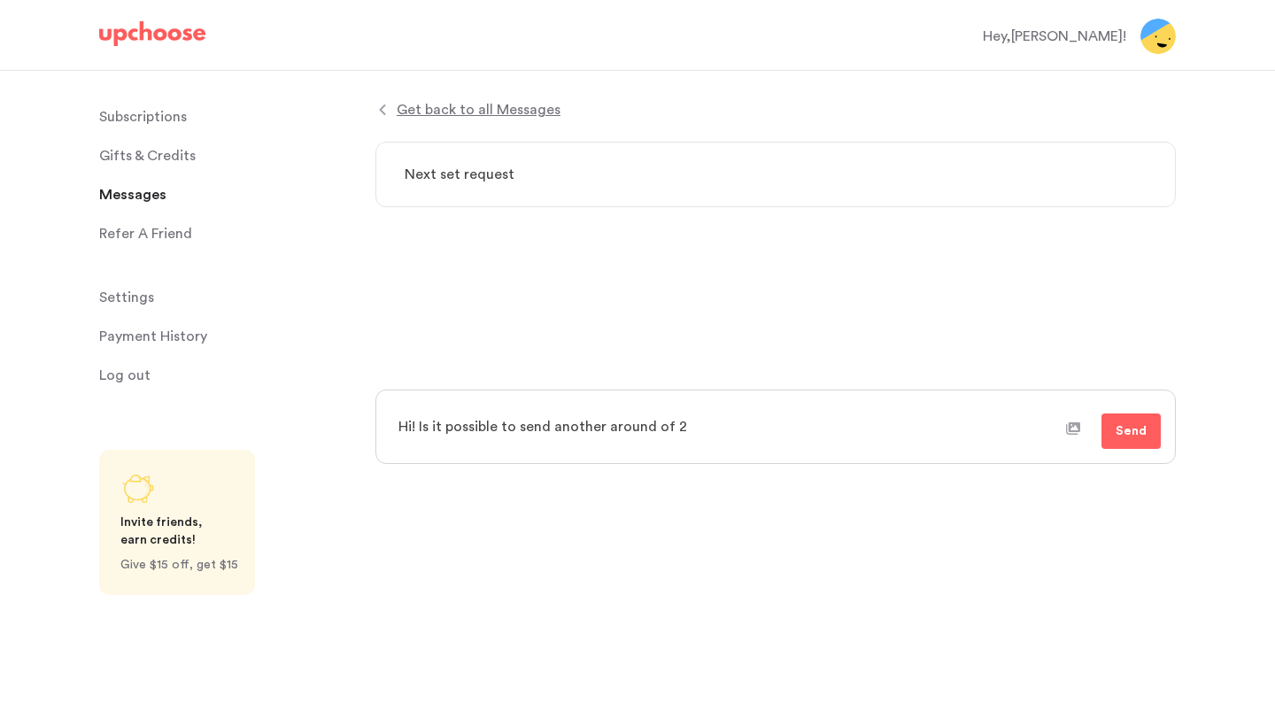
type textarea "x"
type textarea "Hi! Is it possible to send another around of 2T"
type textarea "x"
type textarea "Hi! Is it possible to send another around of 2Ts"
type textarea "x"
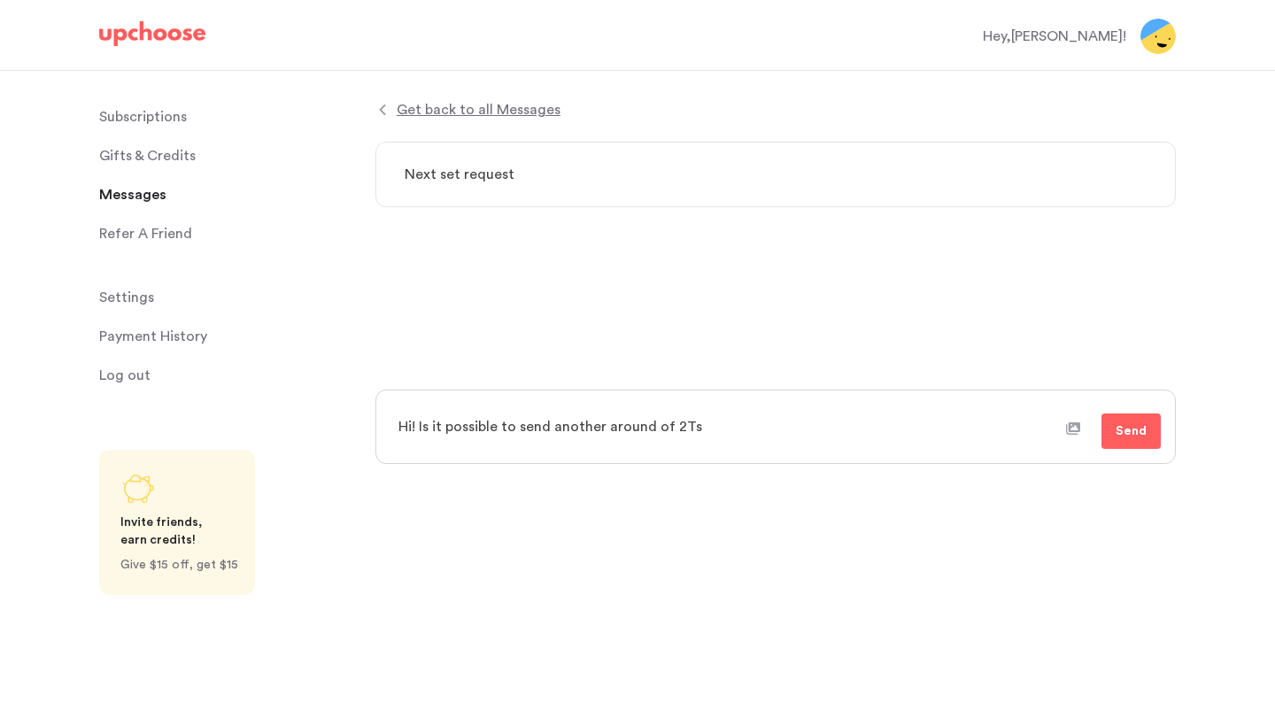
type textarea "Hi! Is it possible to send another around of 2Ts"
type textarea "x"
type textarea "Hi! Is it possible to send another around of 2Ts i"
type textarea "x"
type textarea "Hi! Is it possible to send another around of 2Ts in"
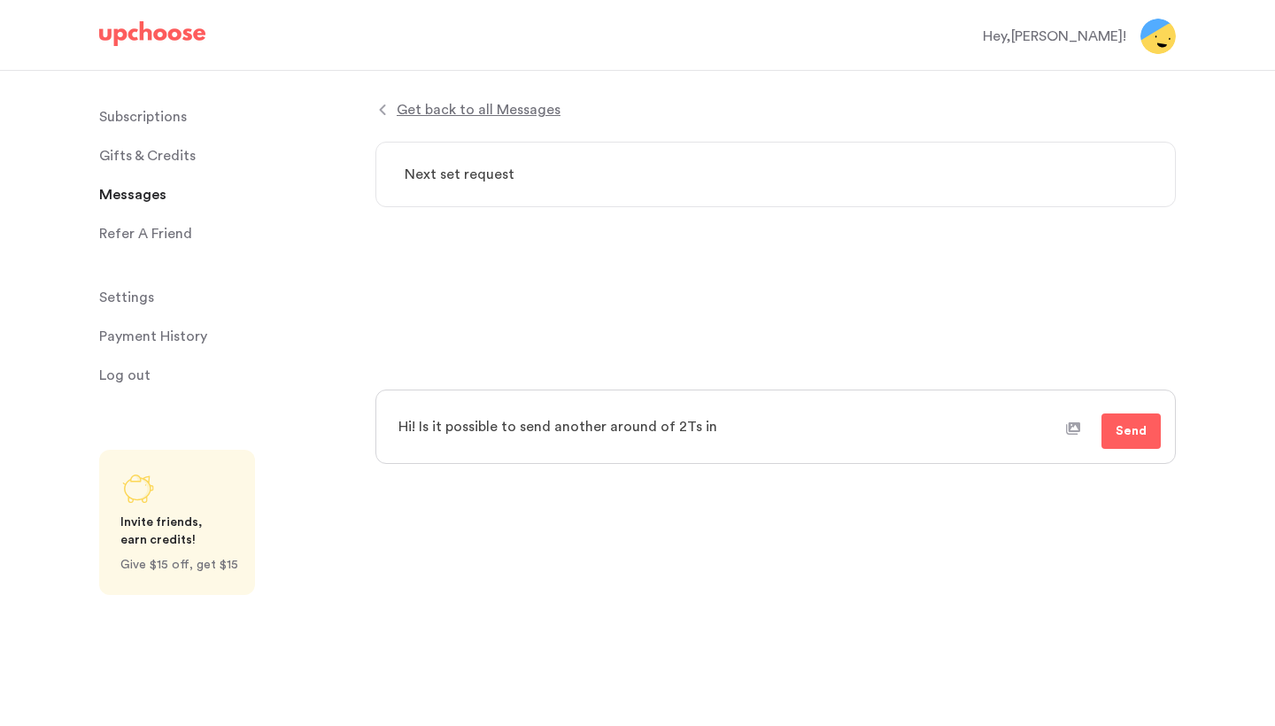
type textarea "x"
type textarea "Hi! Is it possible to send another around of 2Ts ins"
type textarea "x"
type textarea "Hi! Is it possible to send another around of 2Ts inst"
type textarea "x"
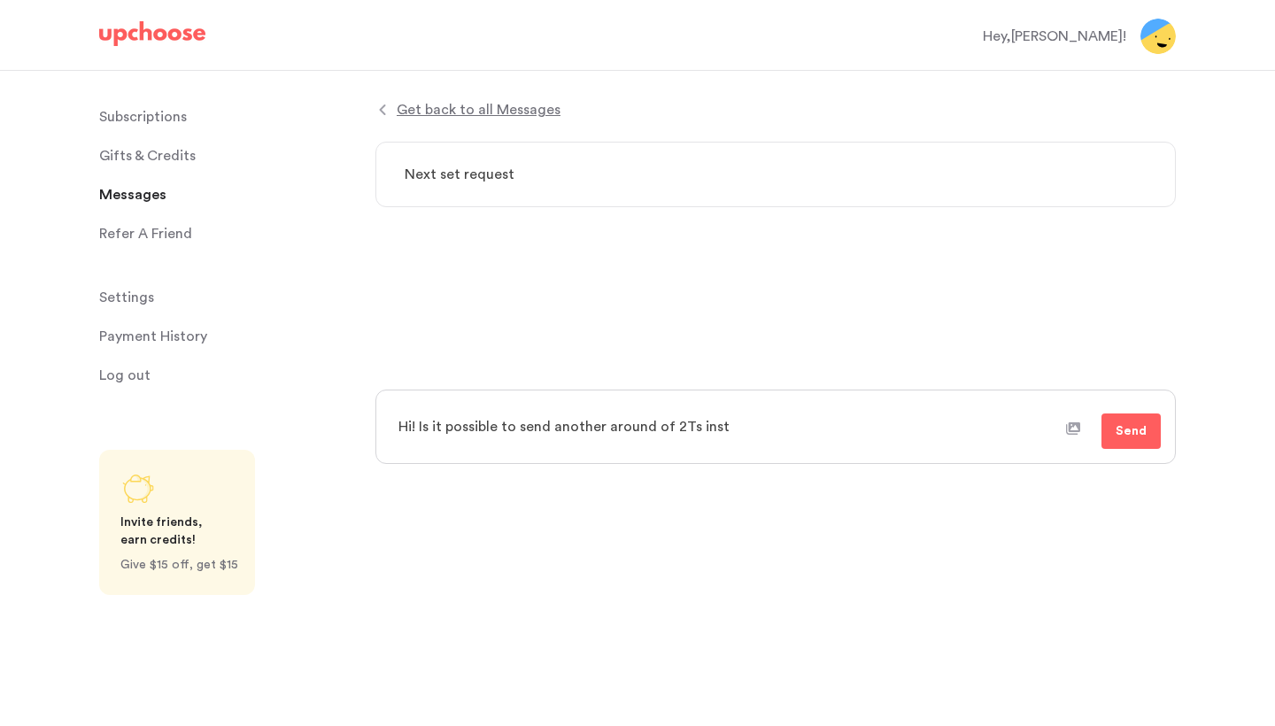
type textarea "Hi! Is it possible to send another around of 2Ts inste"
type textarea "x"
type textarea "Hi! Is it possible to send another around of 2Ts instea"
type textarea "x"
type textarea "Hi! Is it possible to send another around of 2Ts instead"
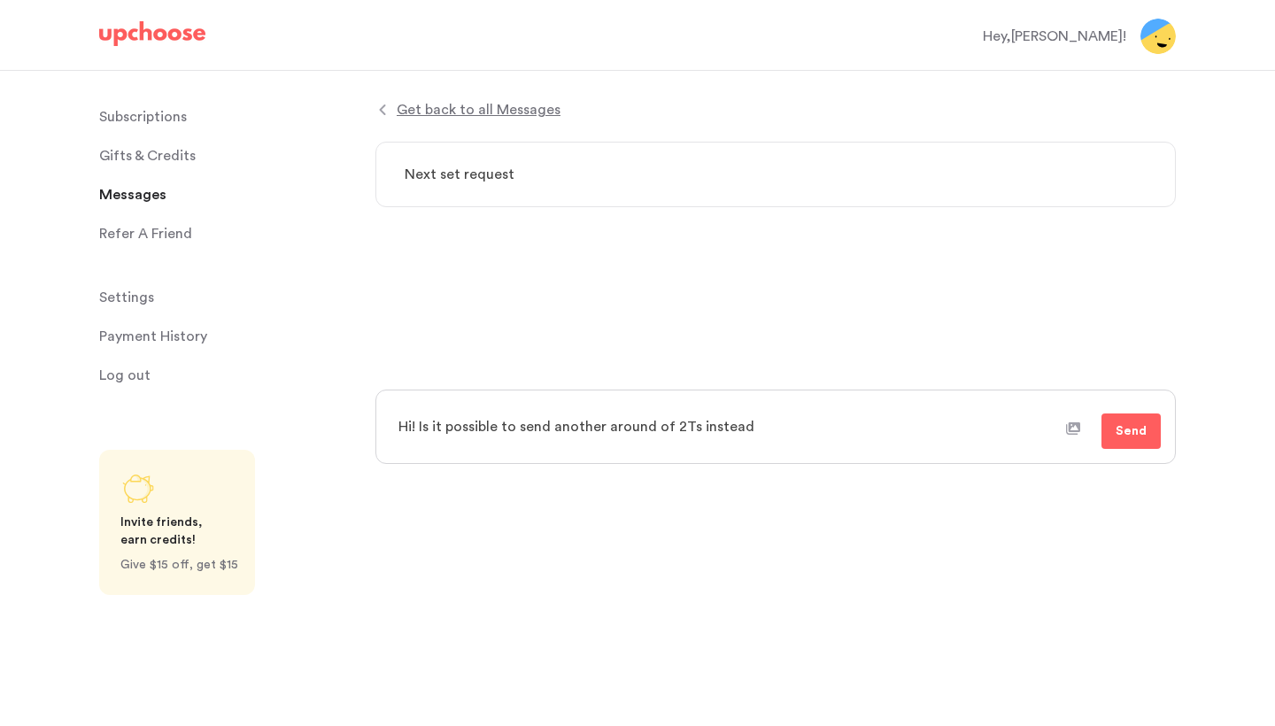
type textarea "x"
type textarea "Hi! Is it possible to send another around of 2Ts instead"
type textarea "x"
type textarea "Hi! Is it possible to send another around of 2Ts instead o"
type textarea "x"
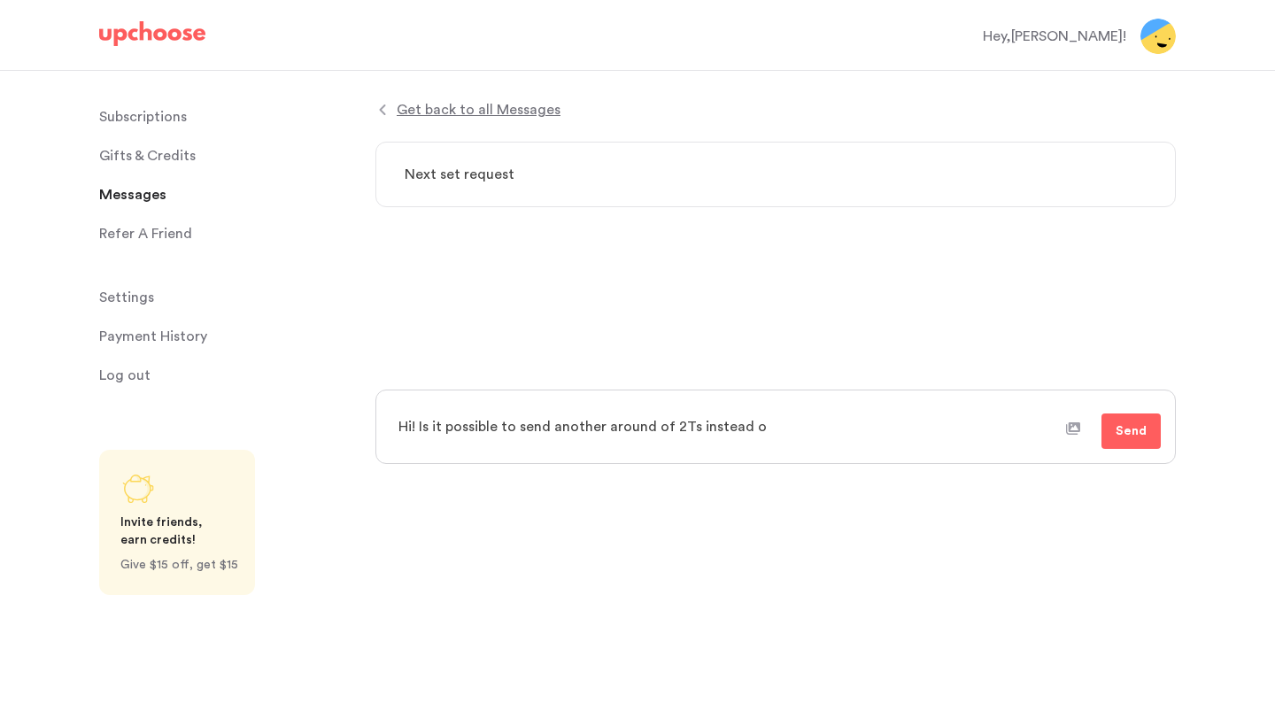
type textarea "Hi! Is it possible to send another around of 2Ts instead of"
type textarea "x"
type textarea "Hi! Is it possible to send another around of 2Ts instead of"
type textarea "x"
type textarea "Hi! Is it possible to send another around of 2Ts instead of 3"
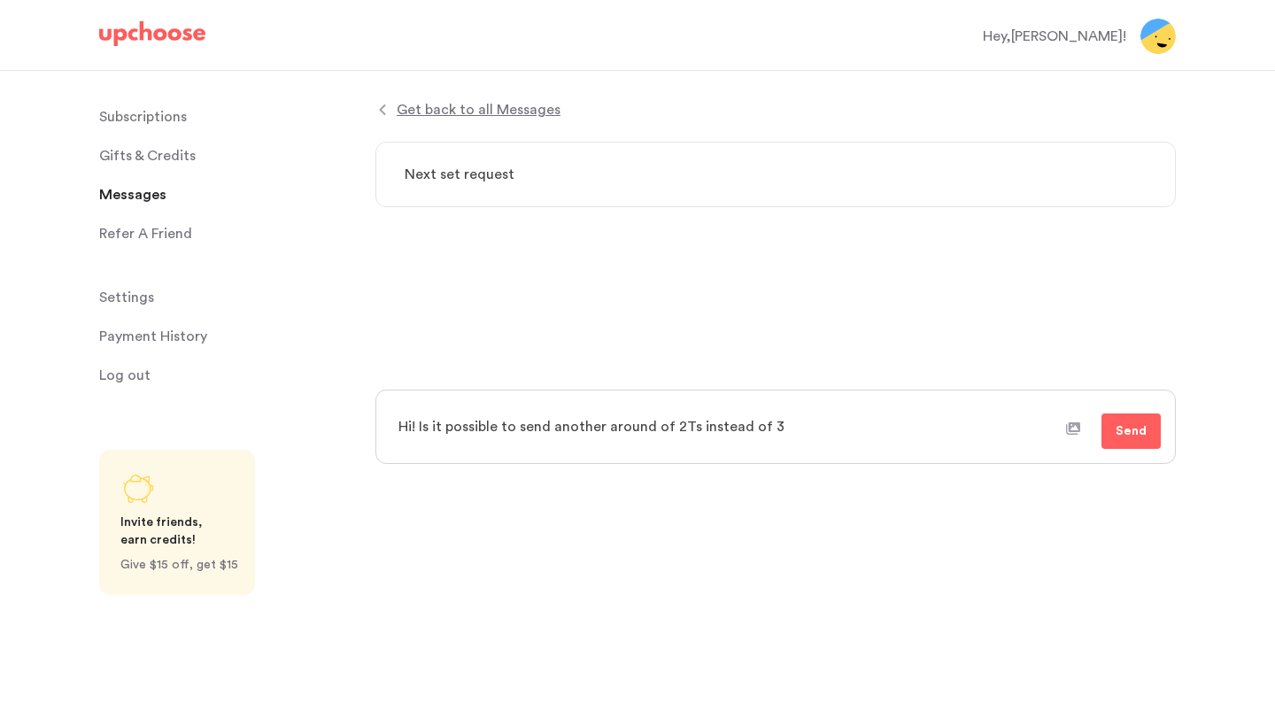
type textarea "x"
type textarea "Hi! Is it possible to send another around of 2Ts instead of 3T"
type textarea "x"
type textarea "Hi! Is it possible to send another around of 2Ts instead of 3Ts"
type textarea "x"
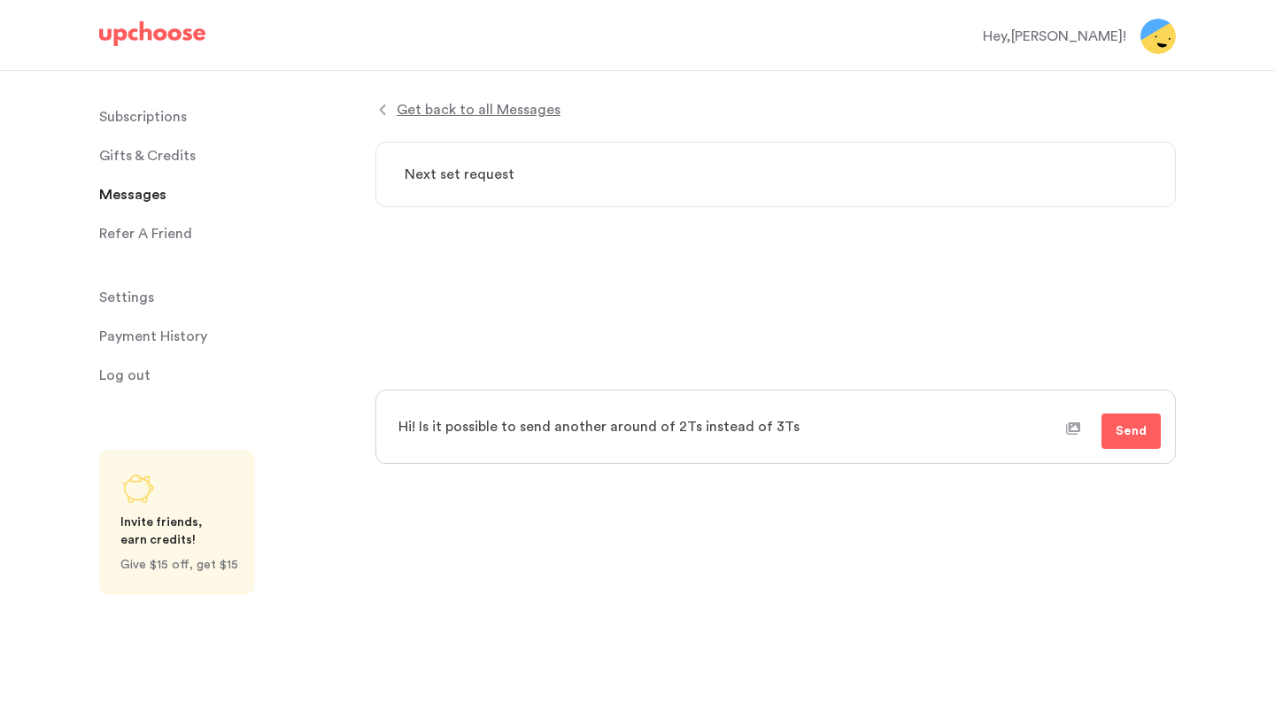
type textarea "Hi! Is it possible to send another around of 2Ts instead of 3Ts?"
type textarea "x"
type textarea "Hi! Is it possible to send another around of 2Ts instead of 3Ts?"
type textarea "x"
type textarea "Hi! Is it possible to send another around of 2Ts instead of 3Ts? H"
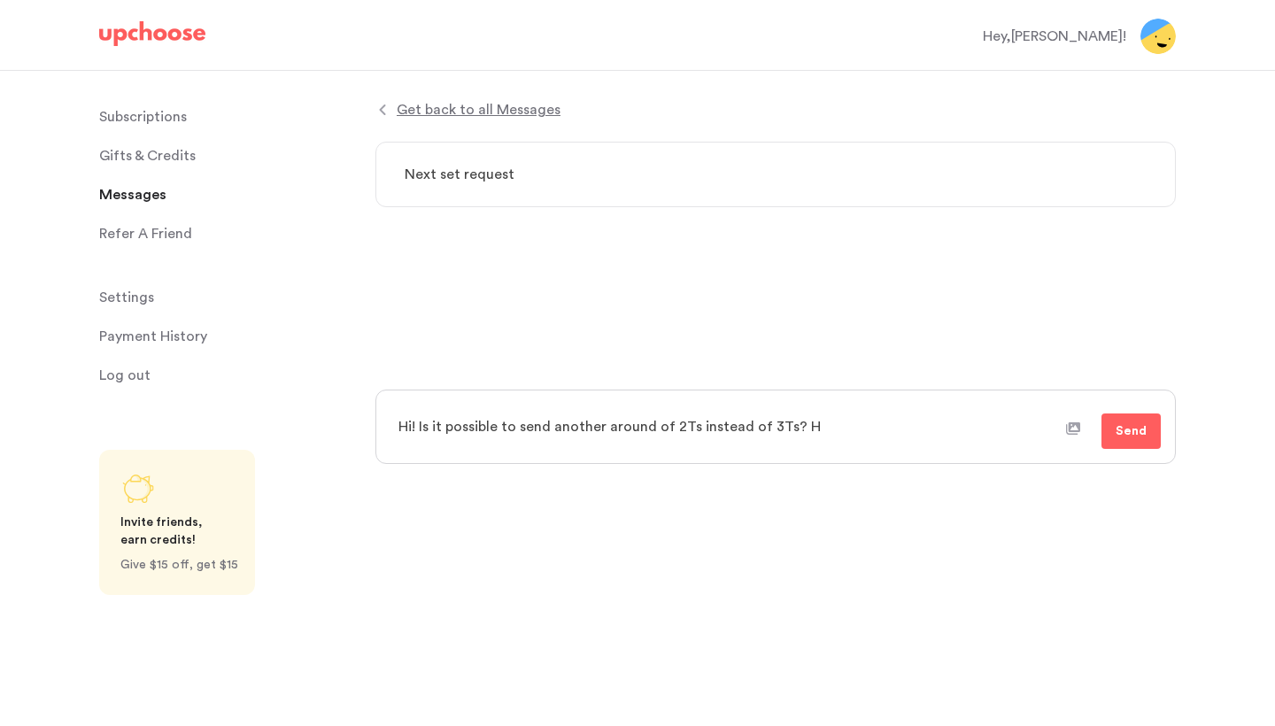
type textarea "x"
type textarea "Hi! Is it possible to send another around of 2Ts instead of 3Ts? He"
type textarea "x"
type textarea "Hi! Is it possible to send another around of 2Ts instead of 3Ts? H"
type textarea "x"
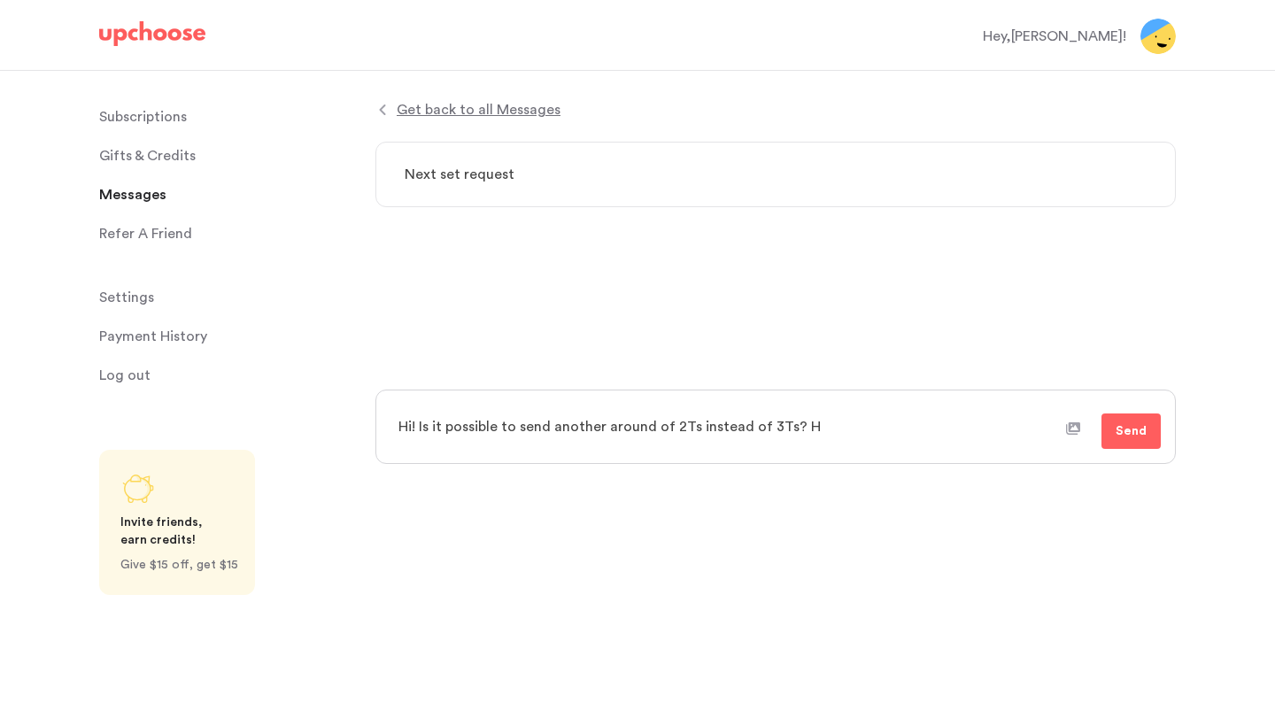
type textarea "Hi! Is it possible to send another around of 2Ts instead of 3Ts? He"
type textarea "x"
type textarea "Hi! Is it possible to send another around of 2Ts instead of 3Ts? He"
type textarea "x"
type textarea "Hi! Is it possible to send another around of 2Ts instead of 3Ts? He j"
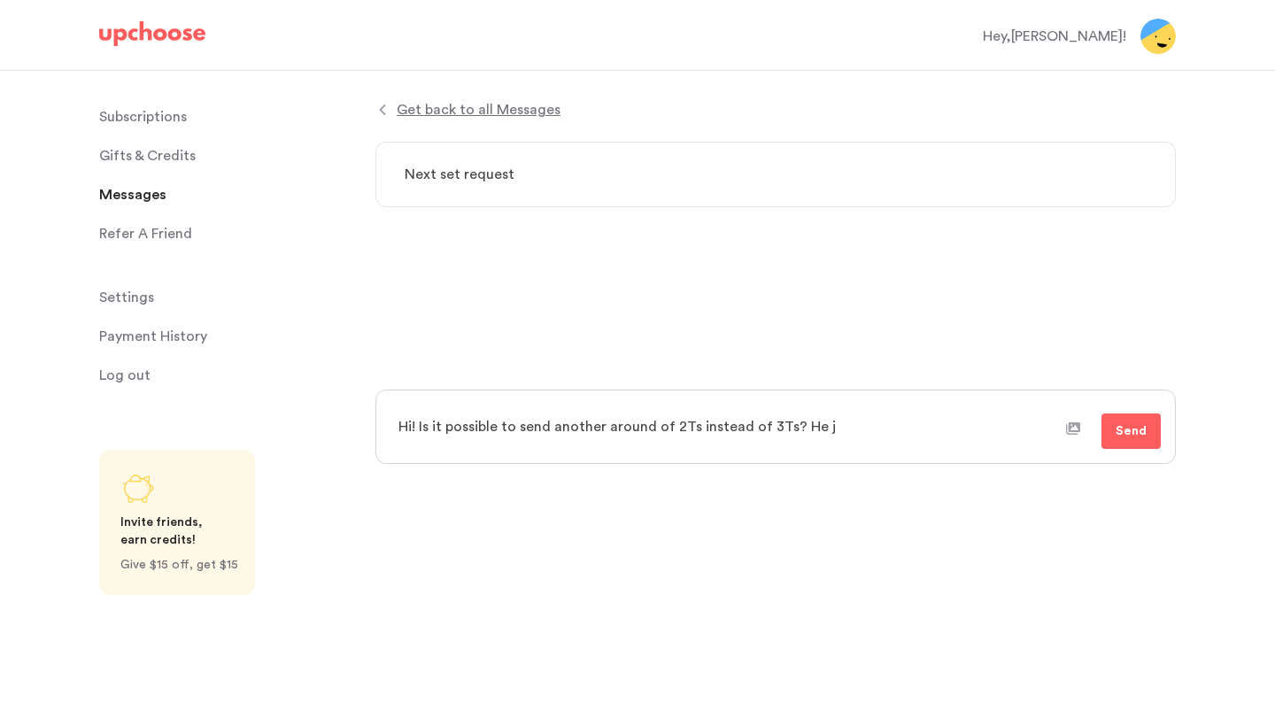
type textarea "x"
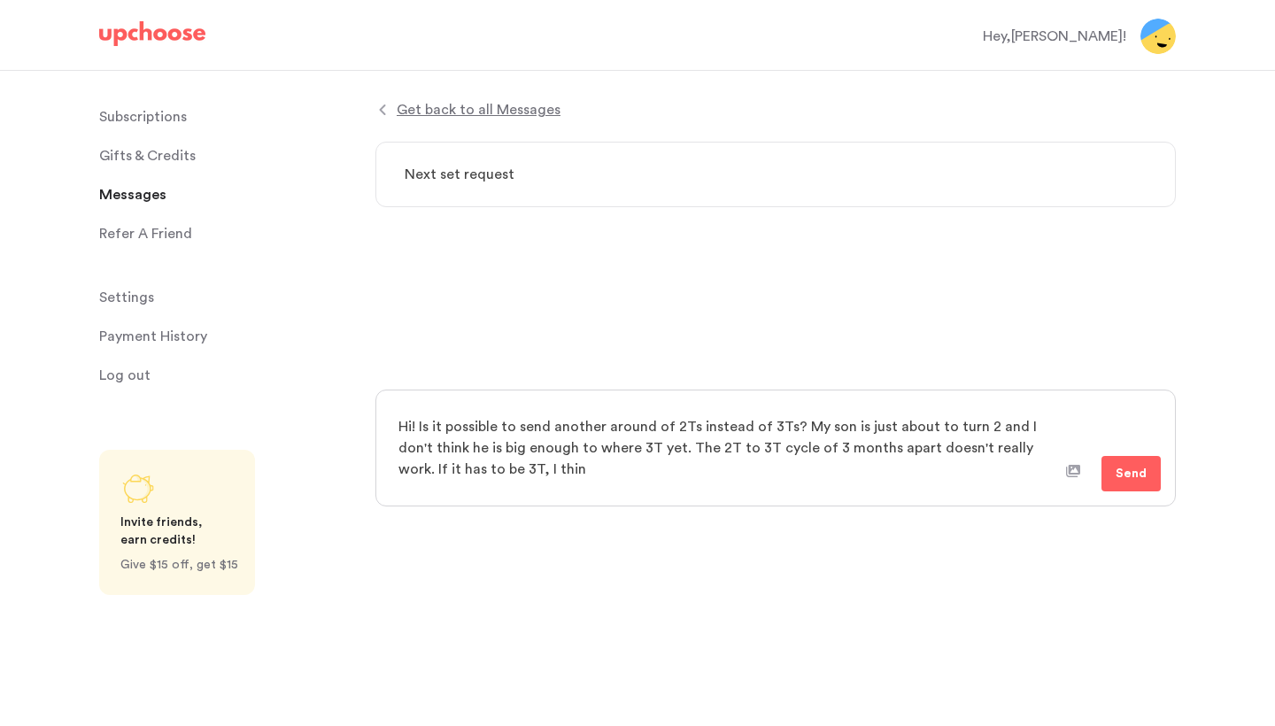
drag, startPoint x: 1021, startPoint y: 474, endPoint x: 1008, endPoint y: 445, distance: 32.1
click at [1009, 445] on textarea "Hi! Is it possible to send another around of 2Ts instead of 3Ts? My son is just…" at bounding box center [726, 448] width 679 height 87
click at [1135, 475] on span "Send" at bounding box center [1130, 473] width 31 height 21
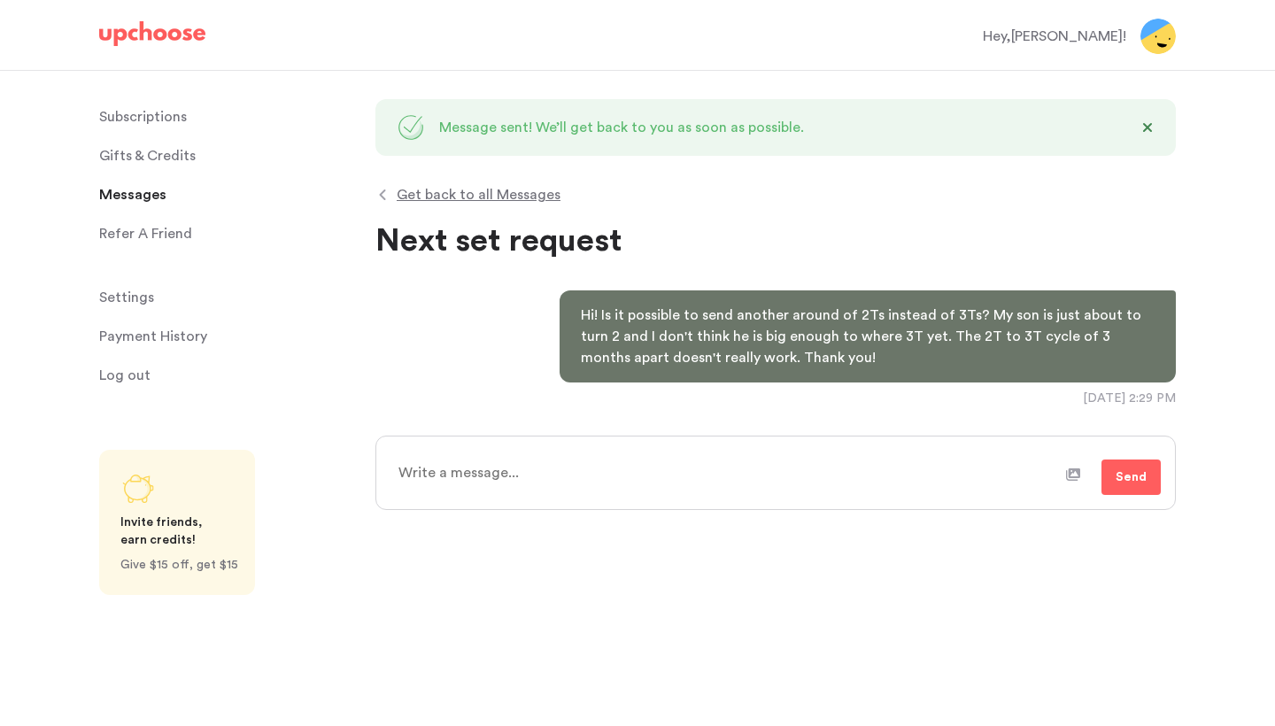
click at [157, 110] on p "Subscriptions" at bounding box center [143, 116] width 88 height 35
